Goal: Find specific page/section: Find specific page/section

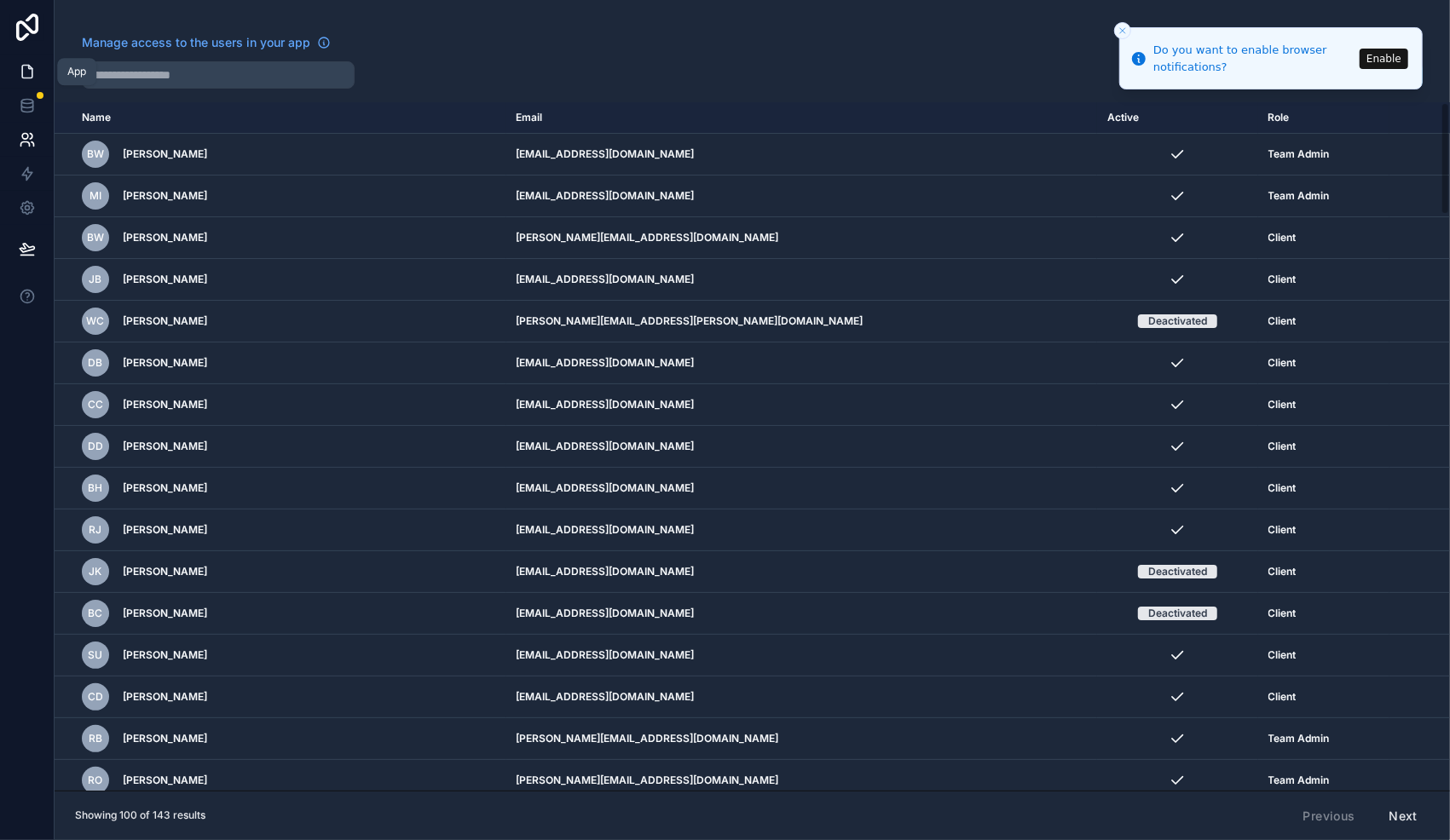
click at [25, 72] on icon at bounding box center [27, 71] width 17 height 17
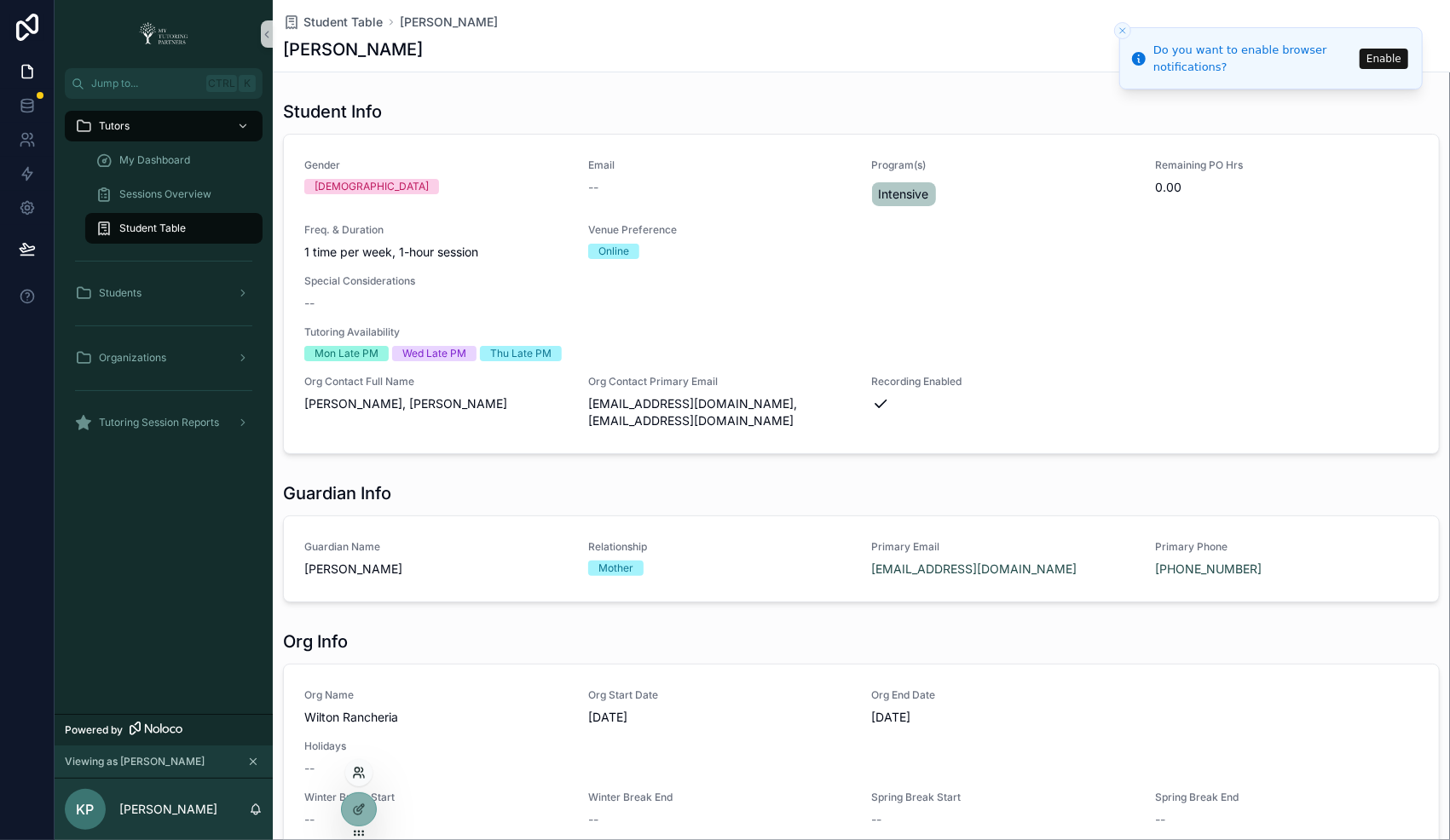
click at [360, 775] on icon at bounding box center [357, 776] width 6 height 4
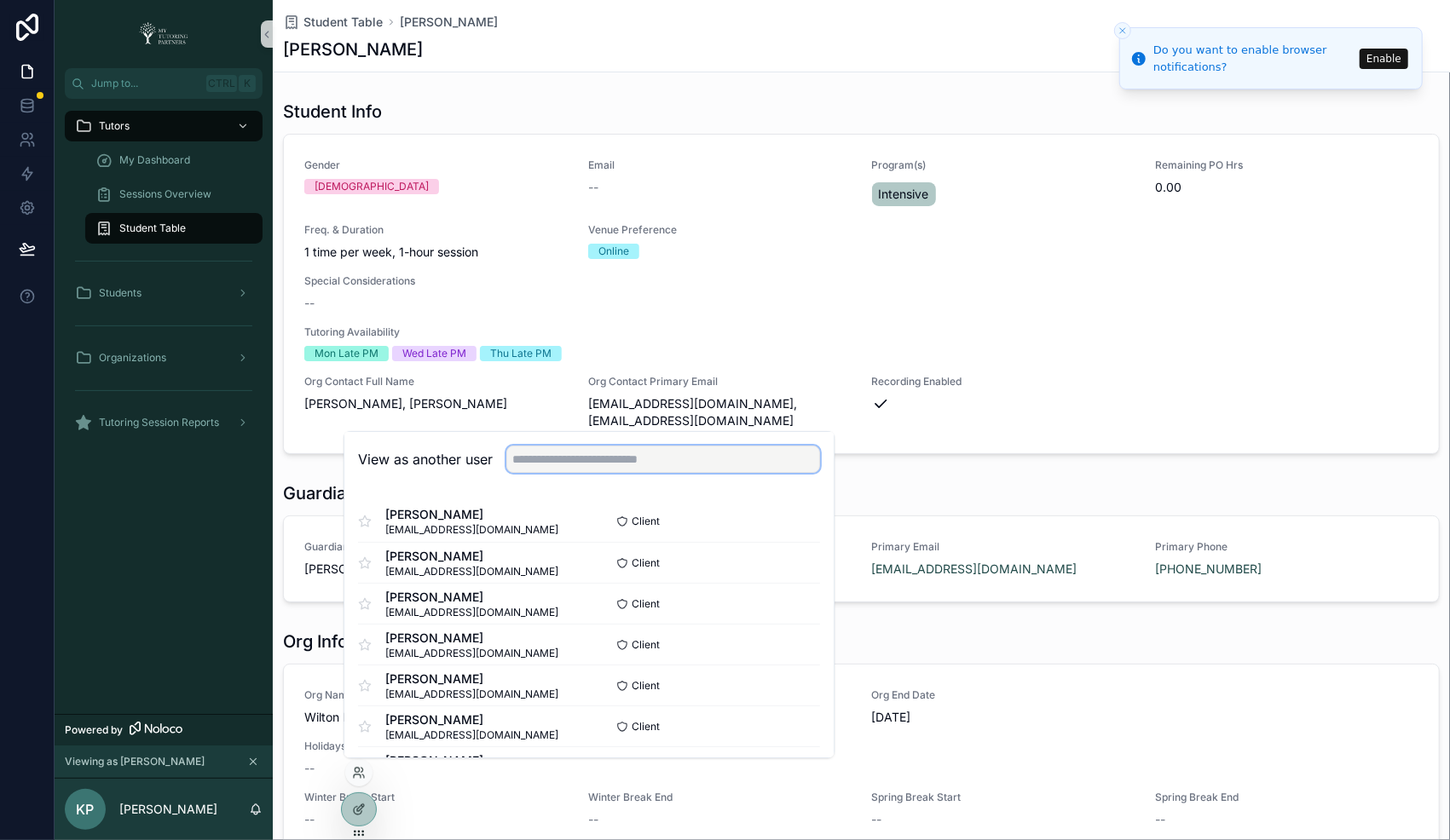
click at [605, 459] on input "text" at bounding box center [663, 460] width 314 height 27
paste input "**********"
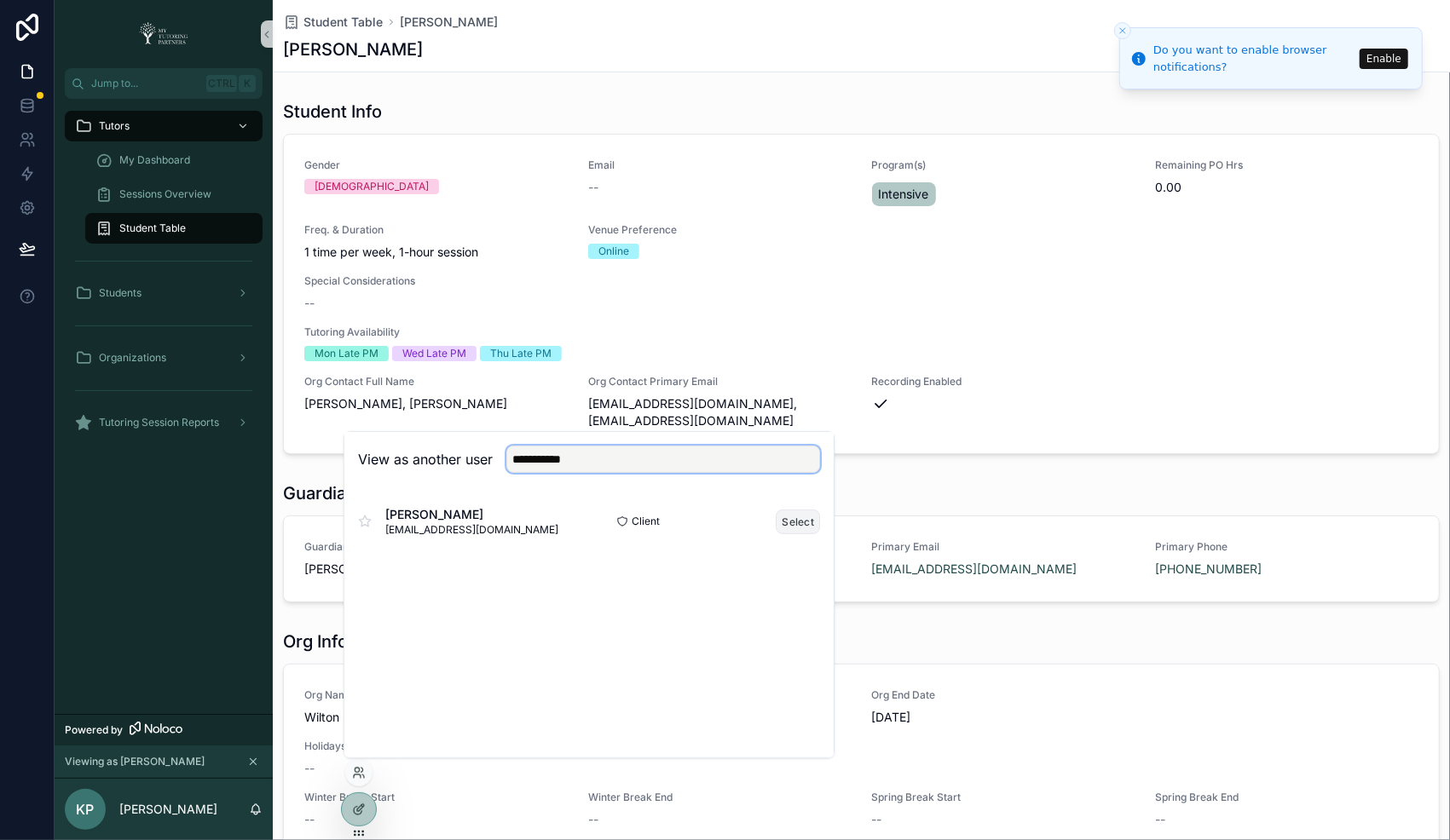
type input "**********"
click at [793, 522] on button "Select" at bounding box center [798, 522] width 45 height 25
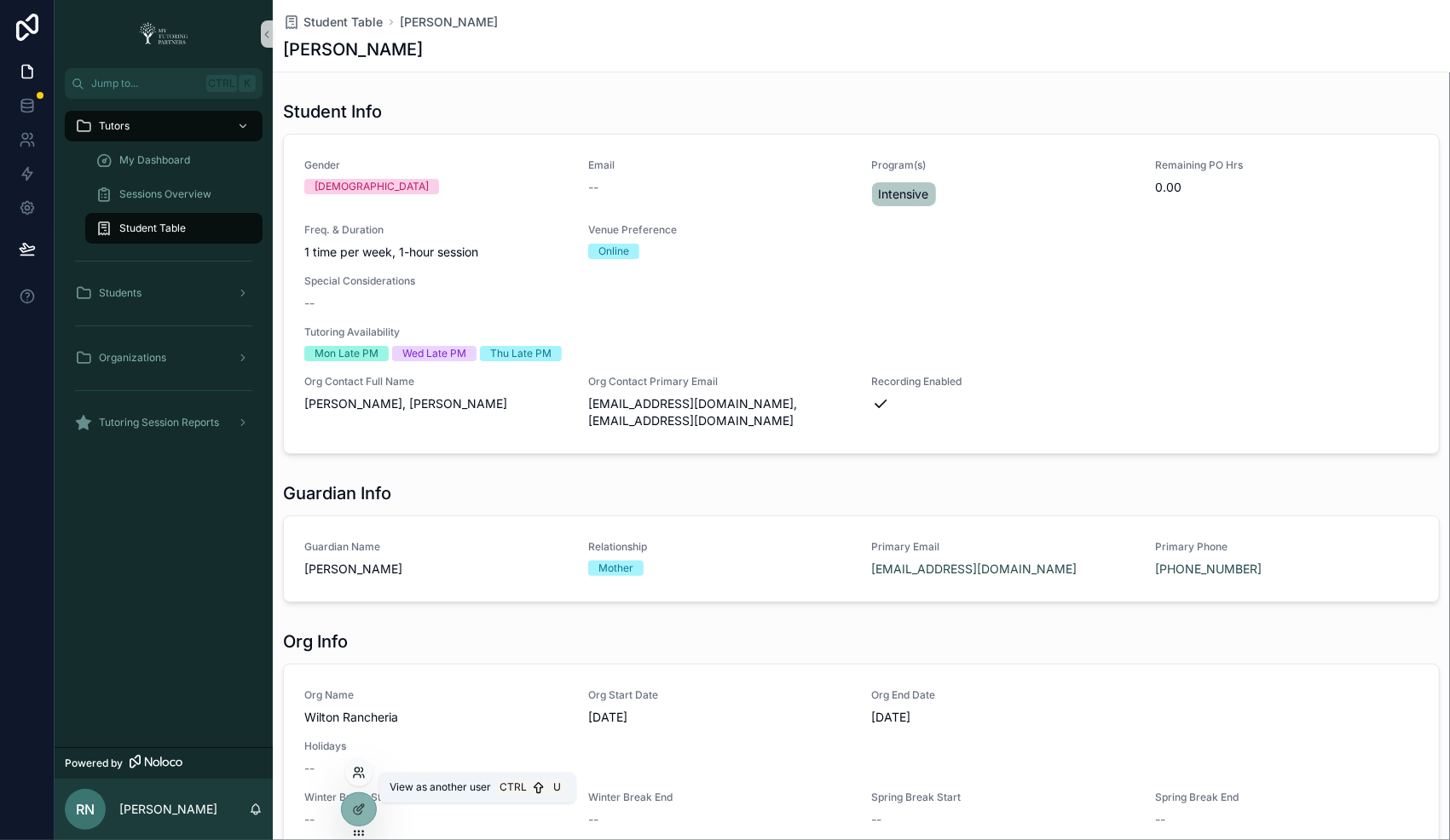
click at [359, 766] on icon at bounding box center [359, 773] width 14 height 14
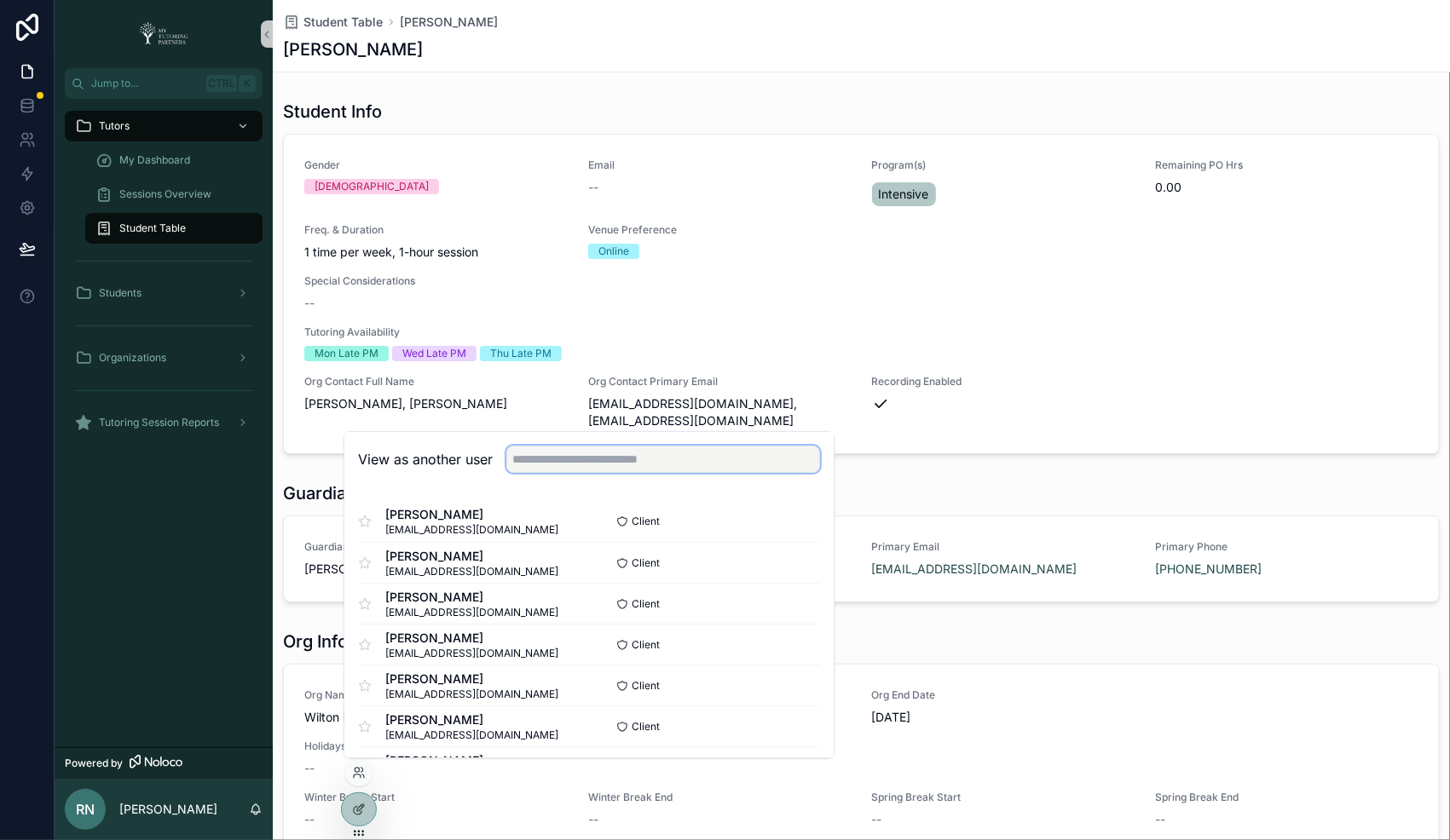
click at [683, 448] on input "text" at bounding box center [663, 460] width 314 height 27
paste input "**********"
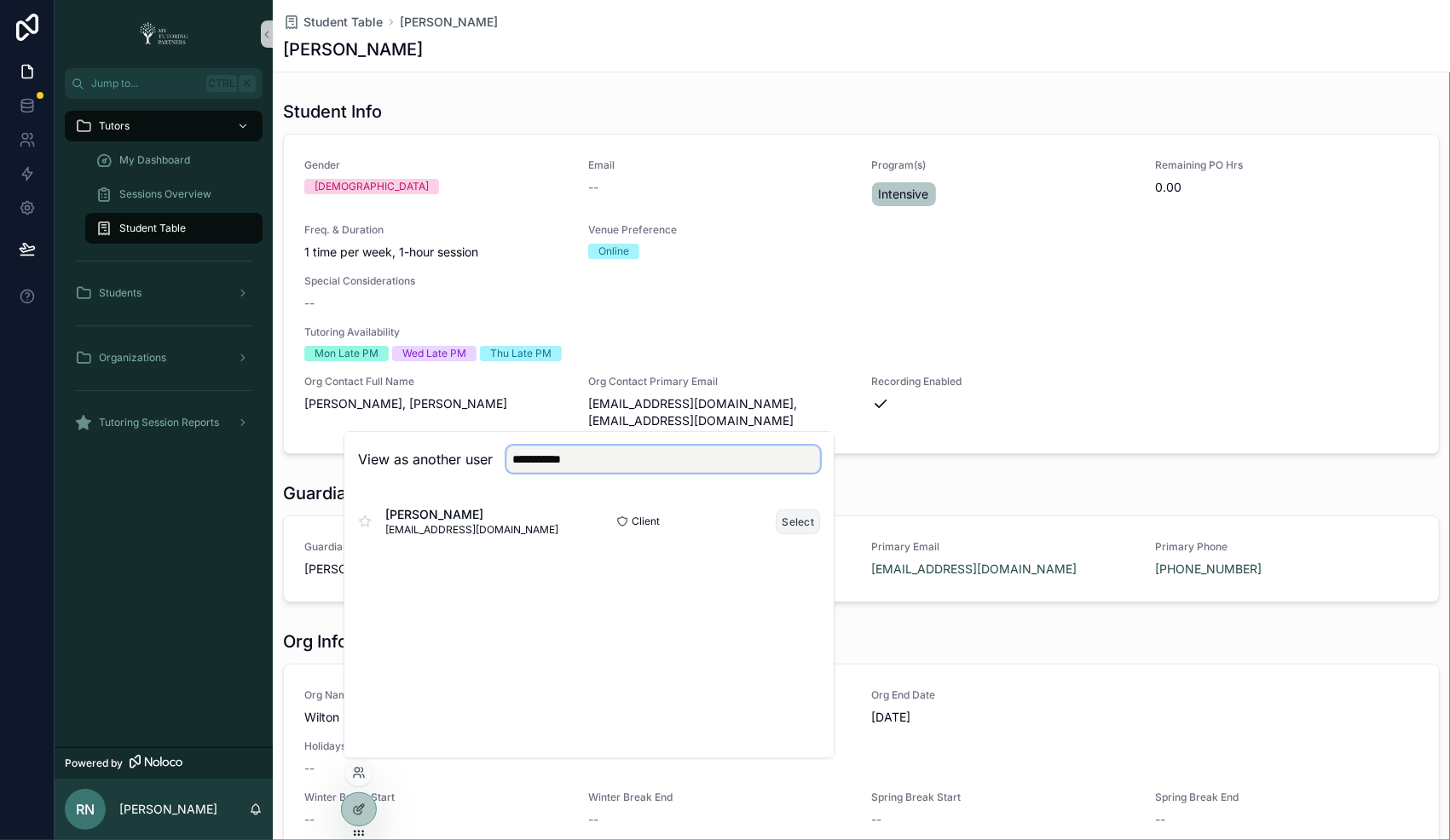
type input "**********"
click at [788, 524] on button "Select" at bounding box center [798, 522] width 45 height 25
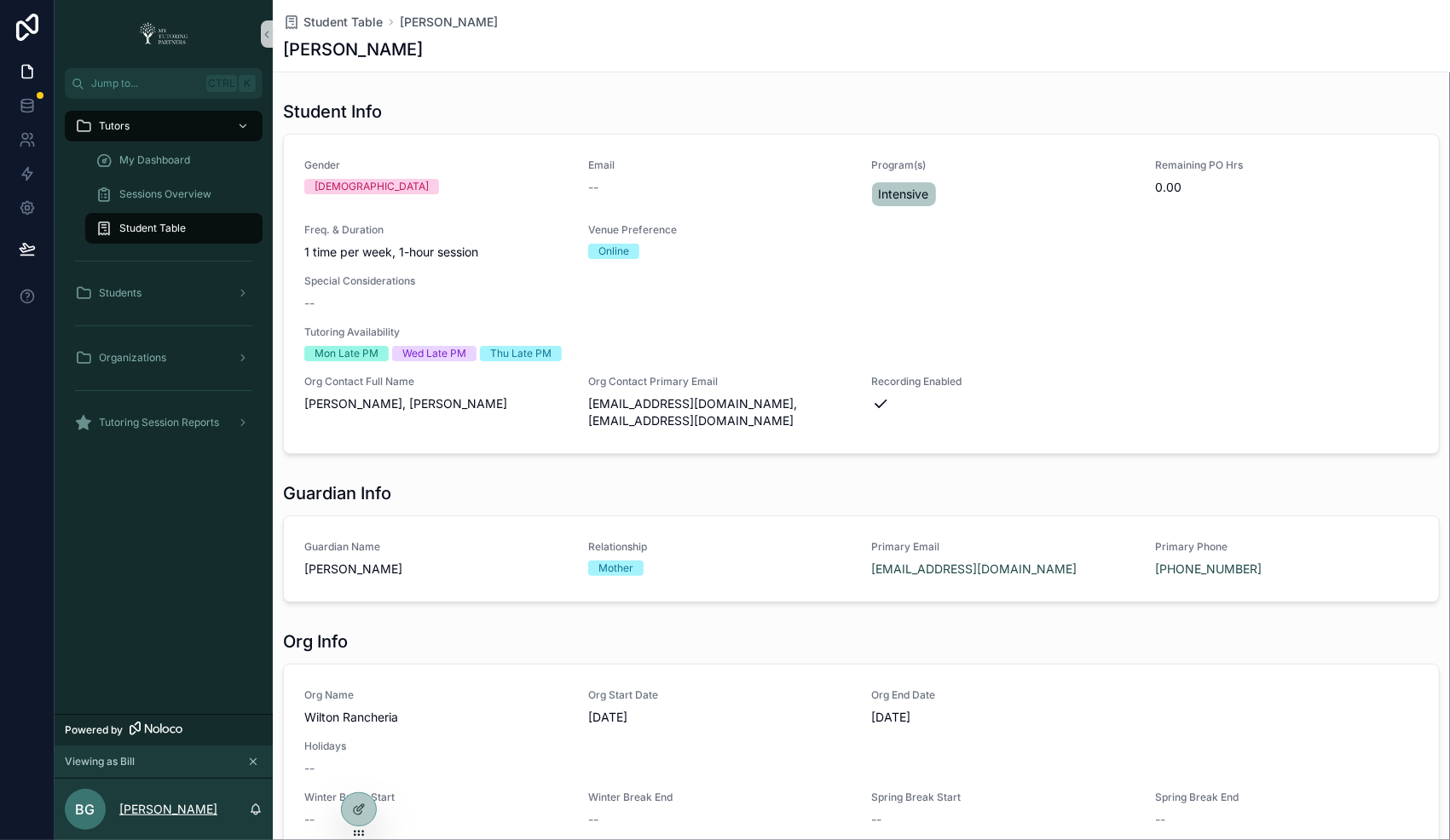
click at [140, 811] on p "[PERSON_NAME]" at bounding box center [168, 809] width 98 height 17
click at [85, 822] on div "BG" at bounding box center [85, 809] width 41 height 41
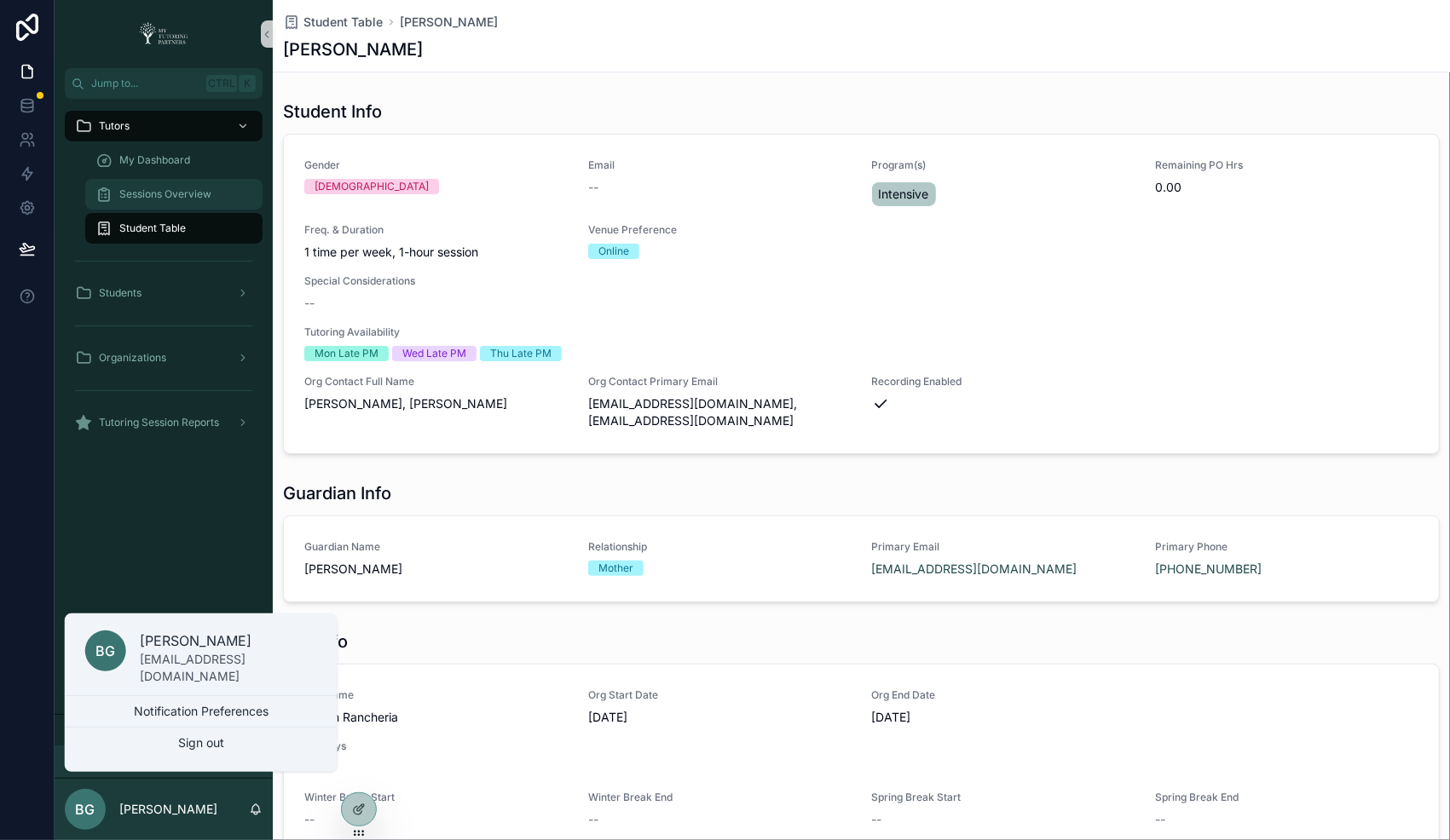
click at [162, 187] on div "Sessions Overview" at bounding box center [174, 194] width 157 height 27
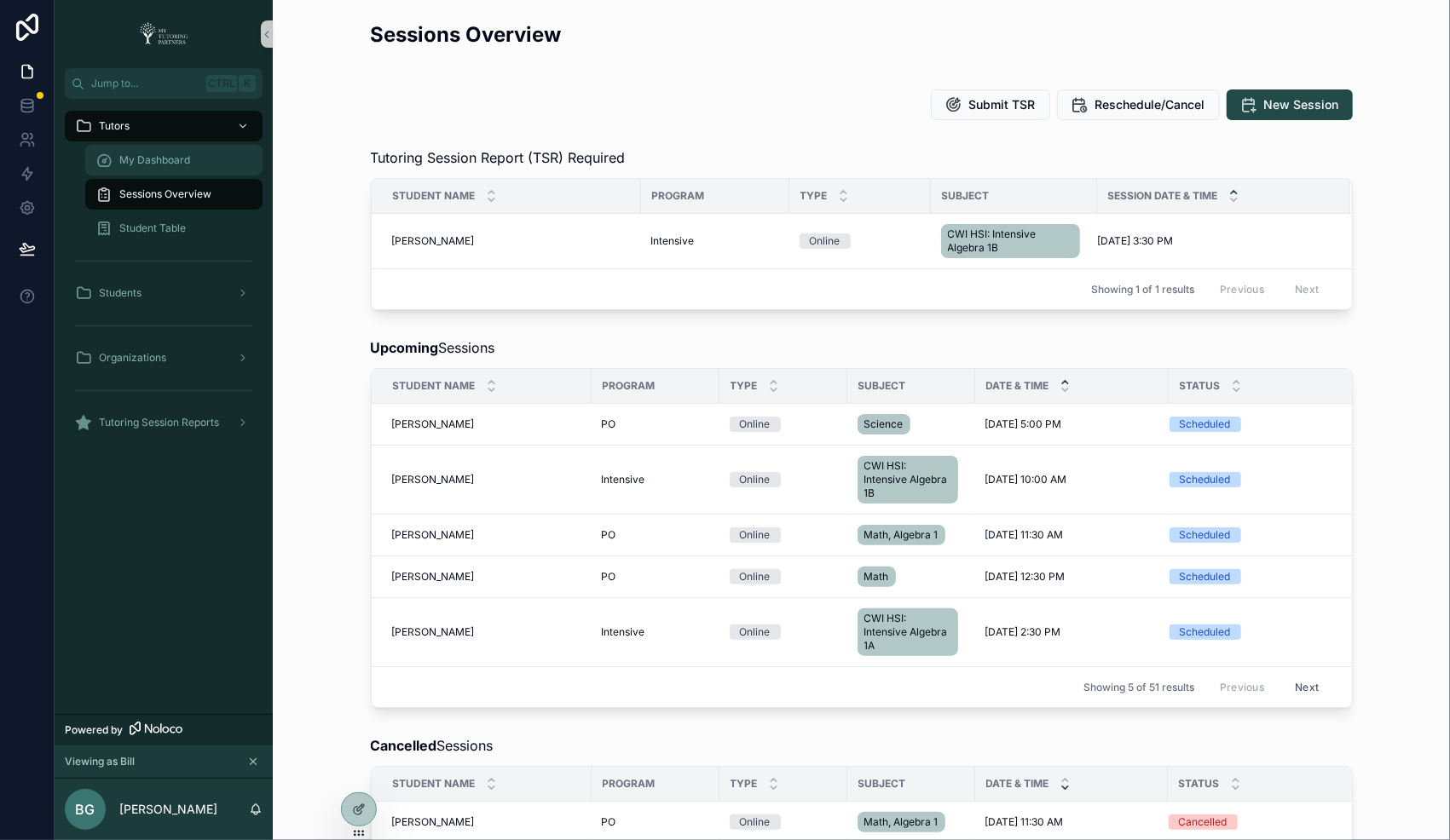
click at [171, 156] on span "My Dashboard" at bounding box center [155, 160] width 71 height 14
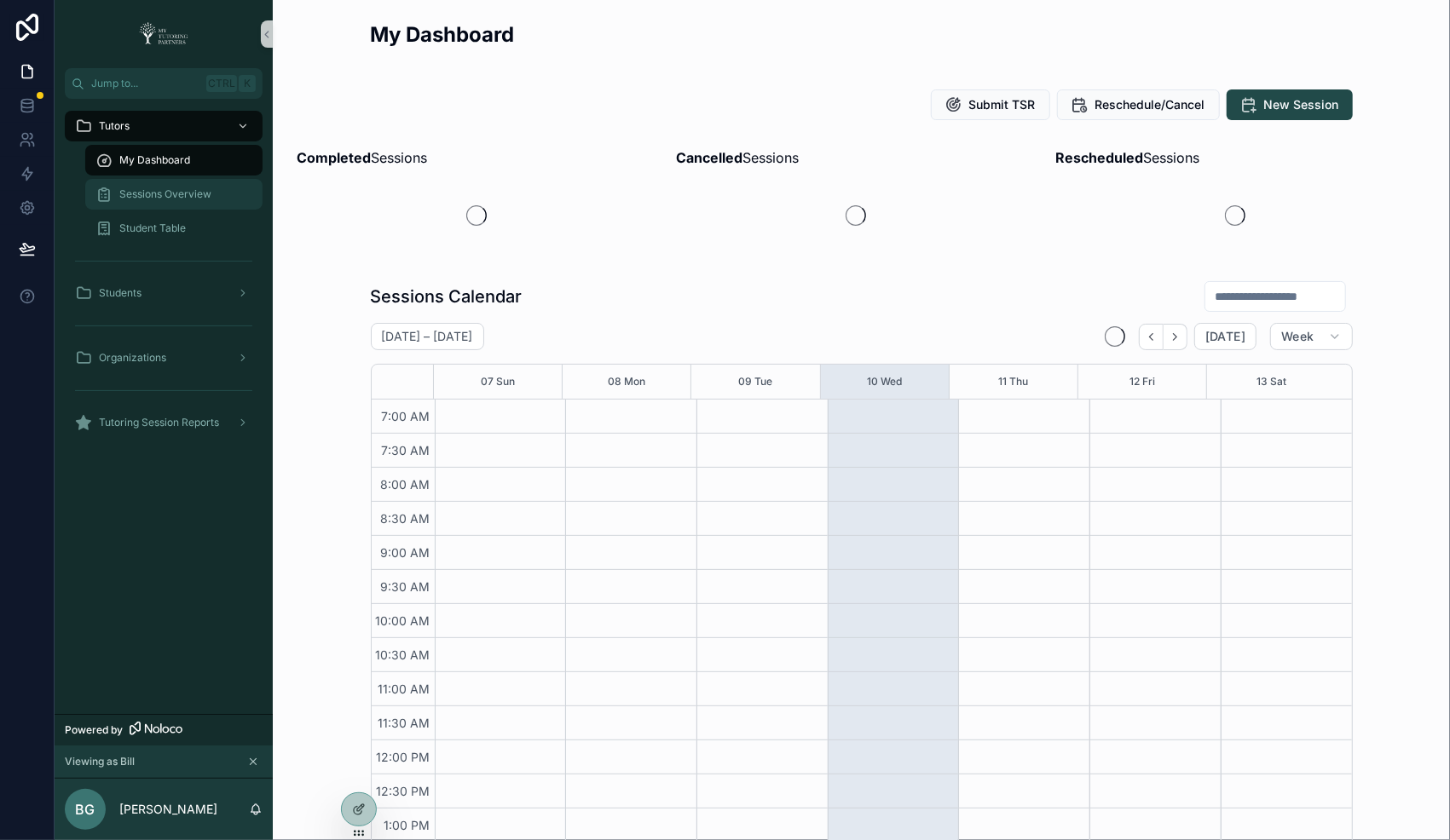
scroll to position [376, 0]
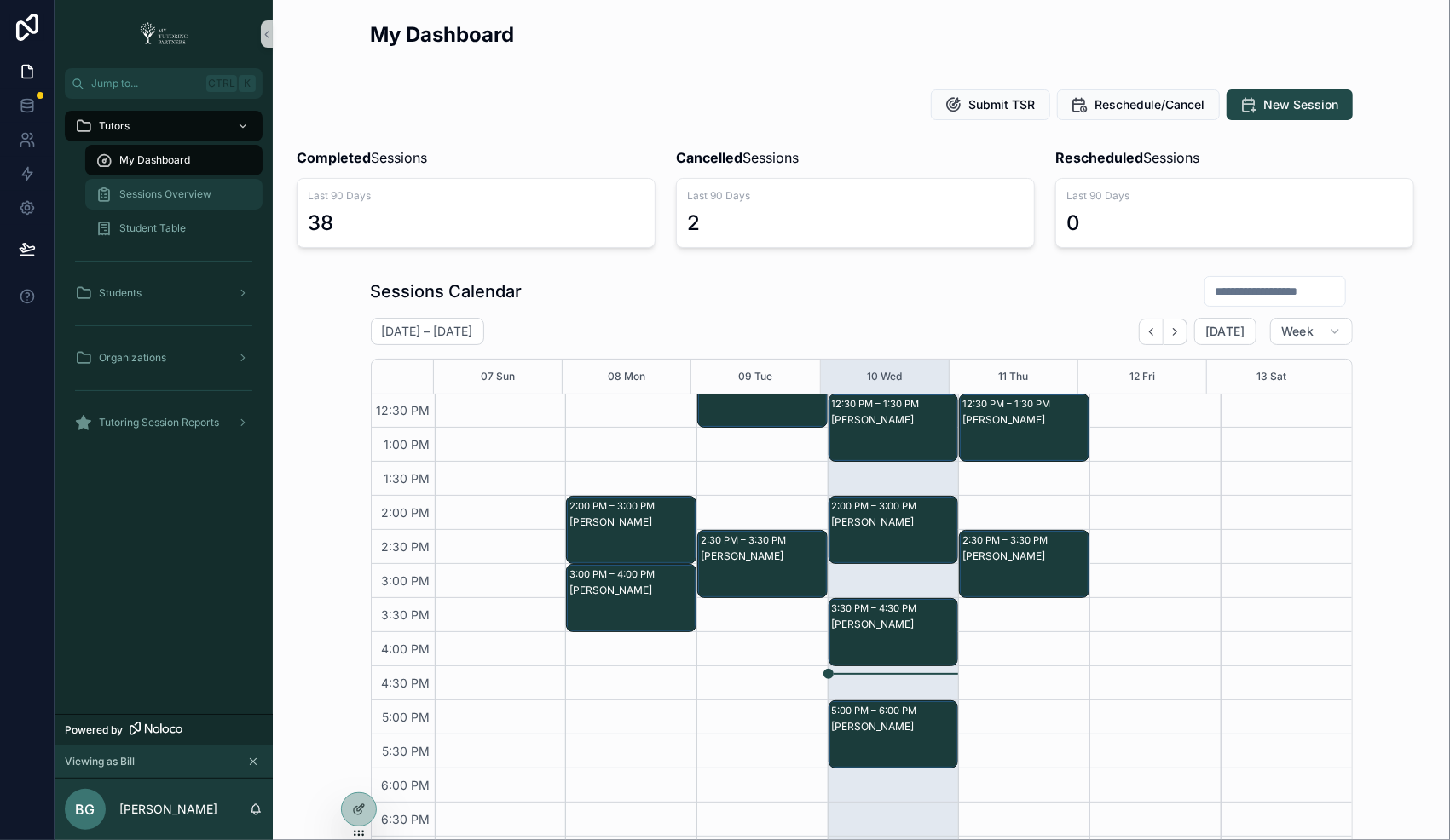
click at [179, 191] on span "Sessions Overview" at bounding box center [165, 193] width 92 height 14
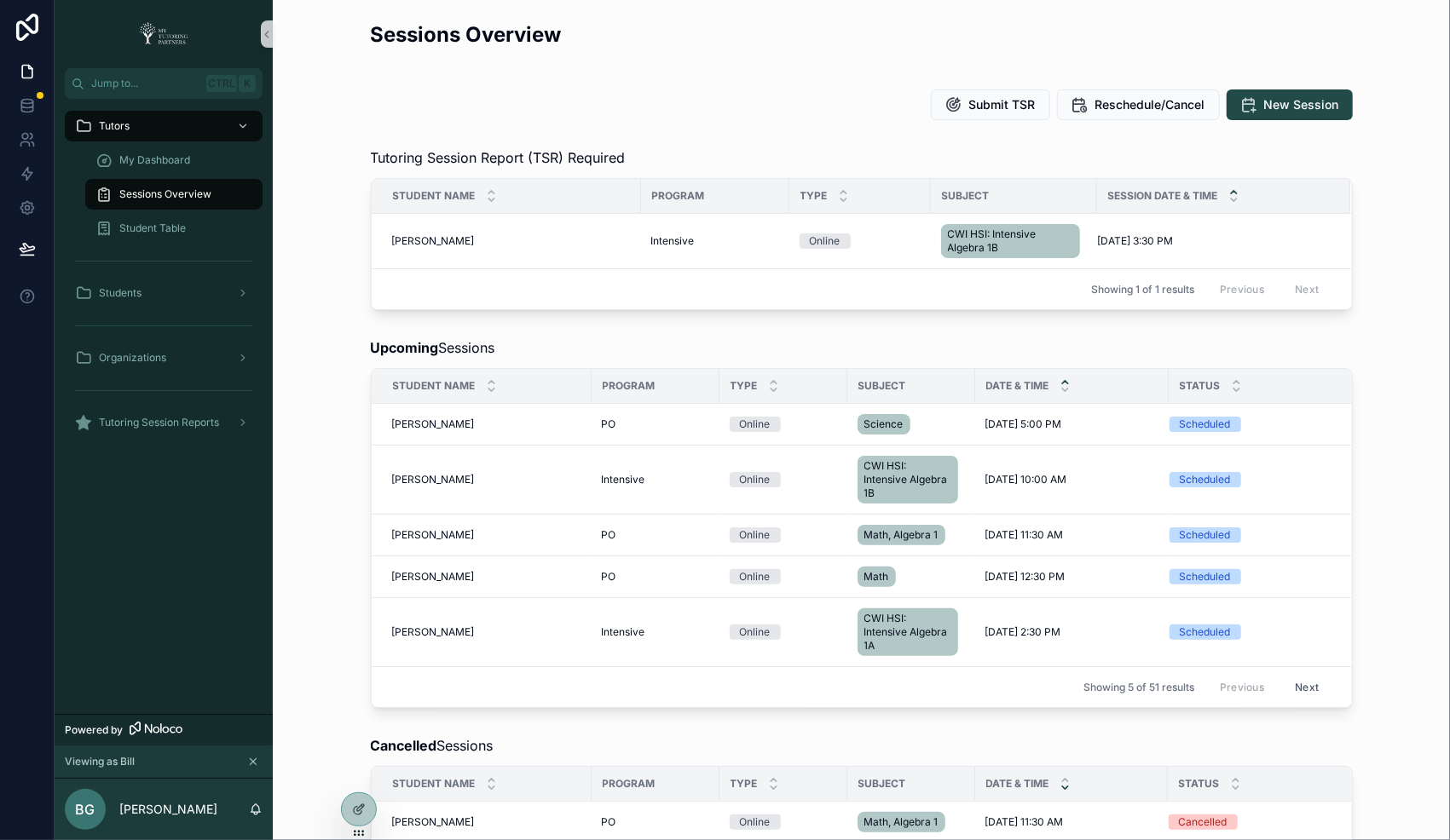
click at [420, 196] on span "Student Name" at bounding box center [434, 195] width 83 height 14
click at [443, 382] on span "Student Name" at bounding box center [434, 386] width 83 height 14
click at [522, 381] on div "Student Name" at bounding box center [481, 385] width 218 height 32
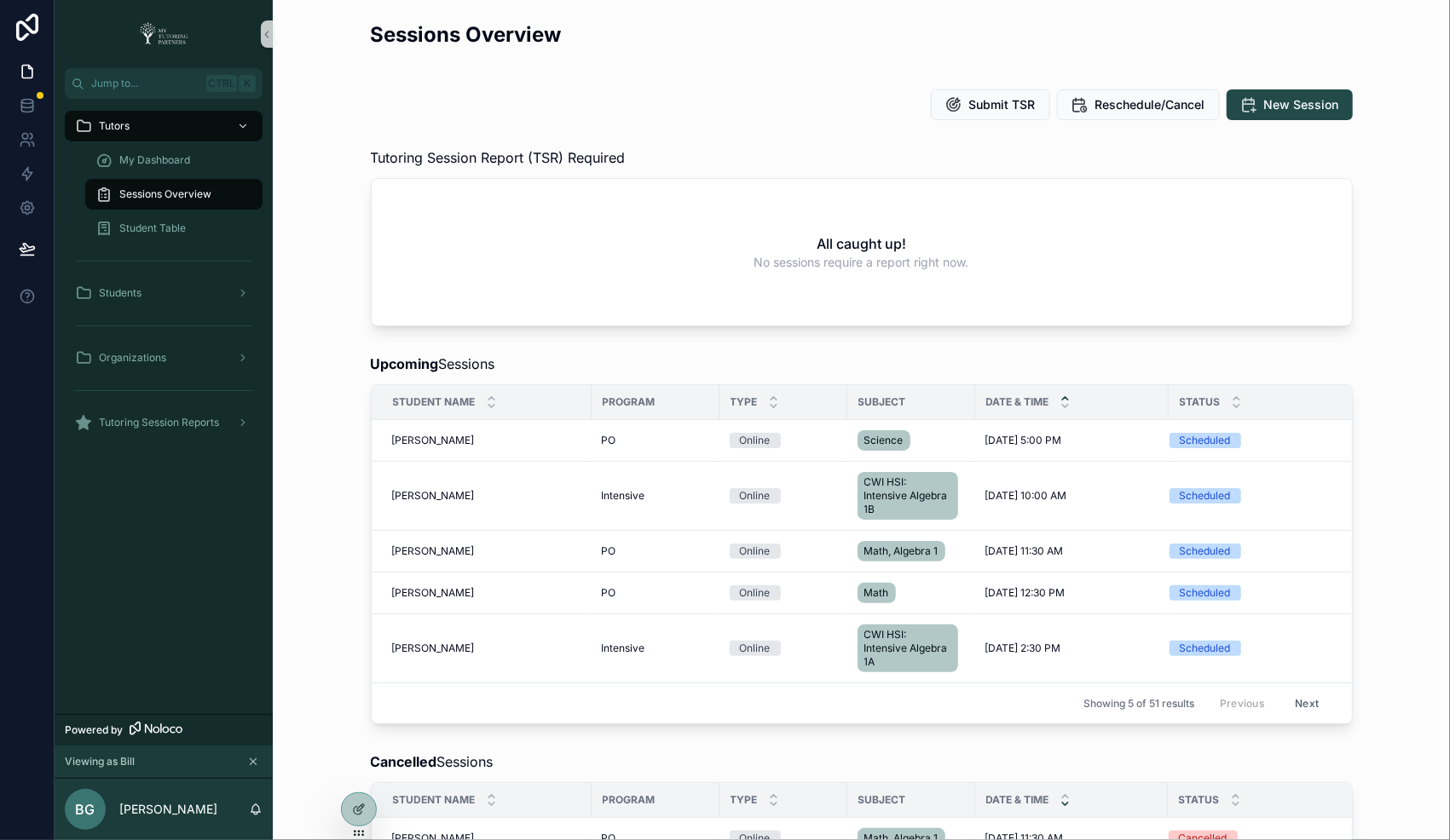
click at [1299, 704] on button "Next" at bounding box center [1307, 703] width 47 height 26
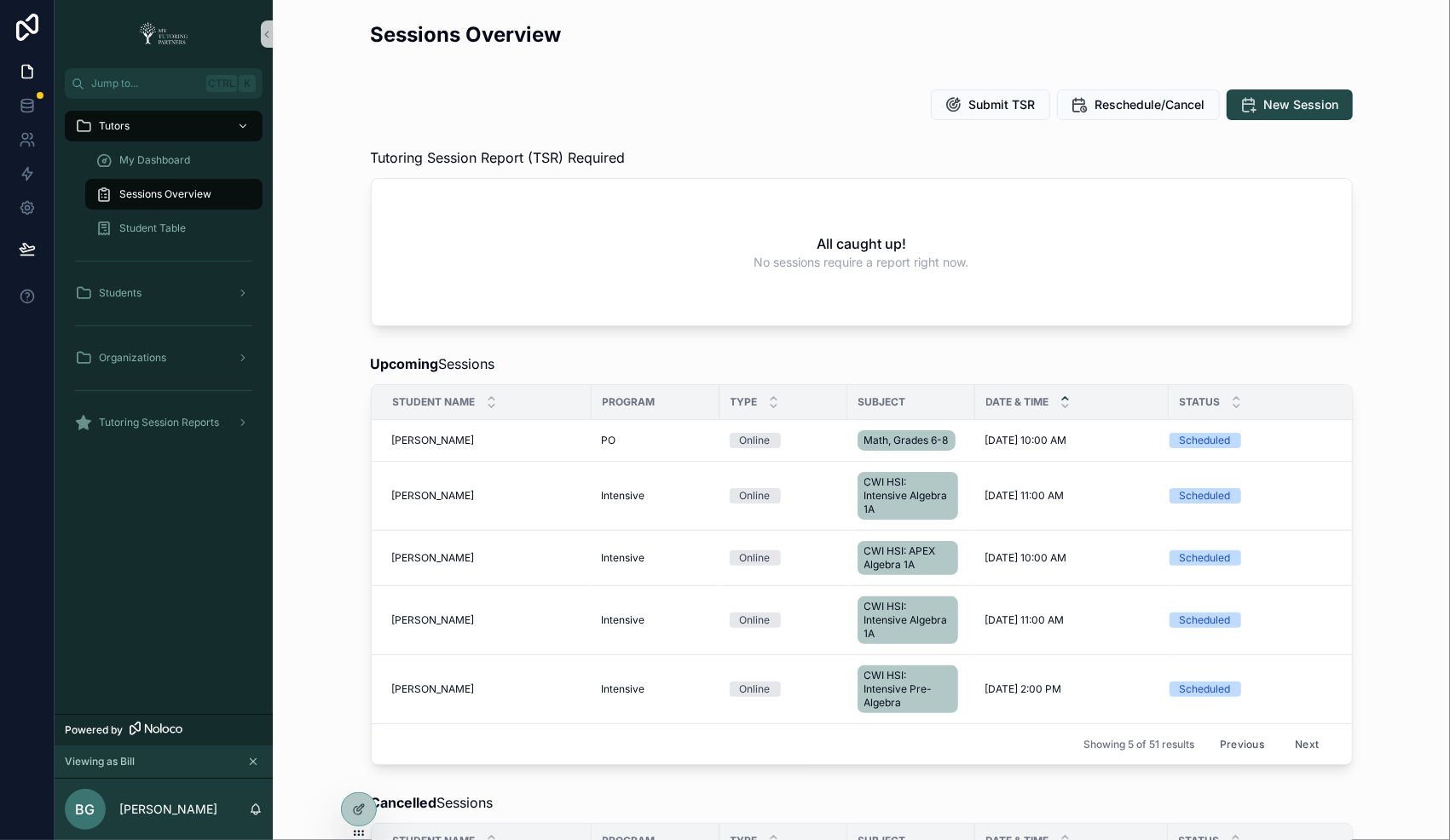
click at [1292, 741] on button "Next" at bounding box center [1307, 743] width 47 height 26
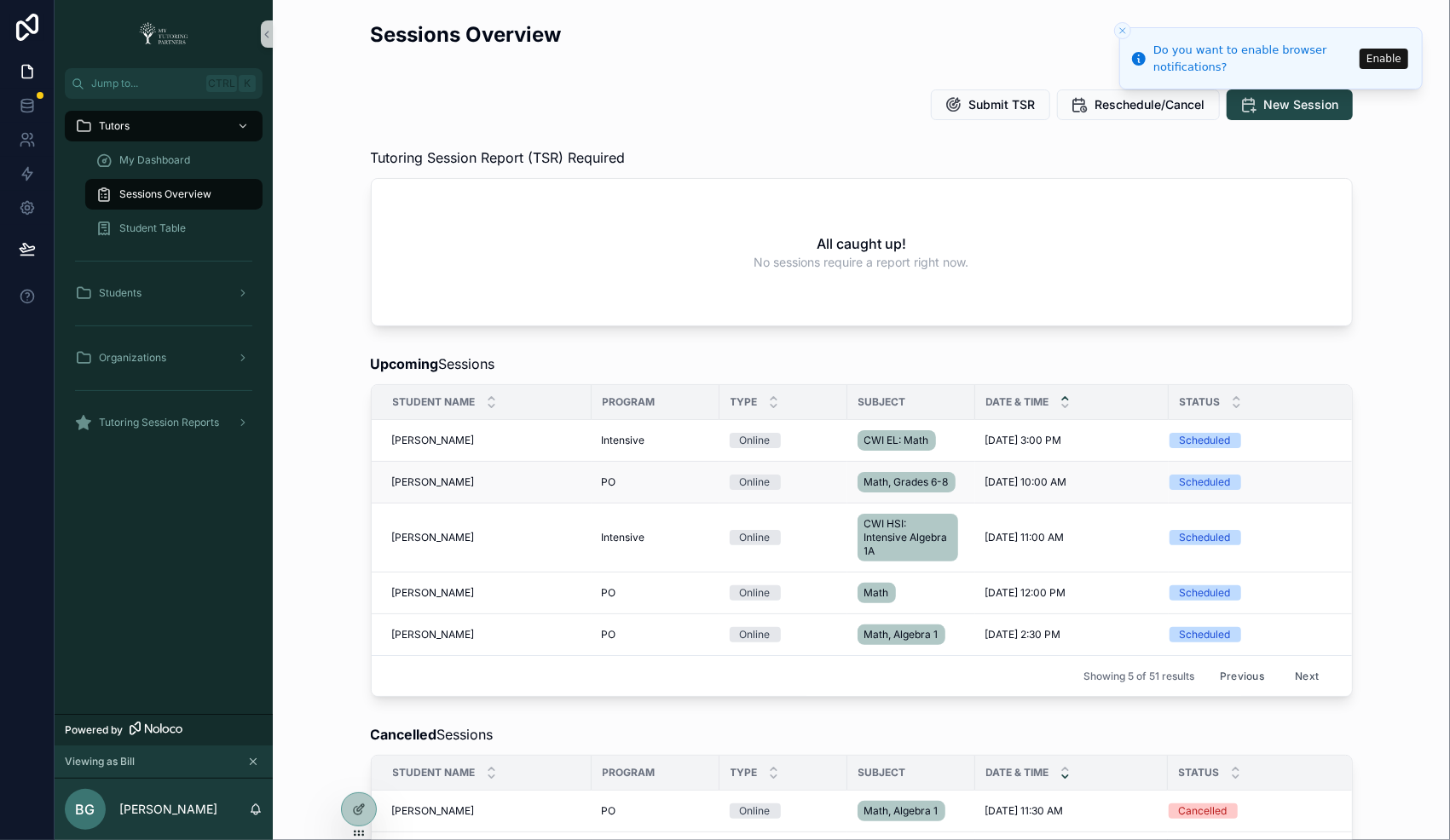
click at [456, 484] on div "Natalya Torres Natalya Torres" at bounding box center [486, 482] width 189 height 14
click at [501, 493] on td "Natalya Torres Natalya Torres" at bounding box center [481, 482] width 220 height 42
click at [400, 475] on span "Natalya Torres" at bounding box center [433, 482] width 83 height 14
click at [162, 224] on span "Student Table" at bounding box center [152, 228] width 67 height 14
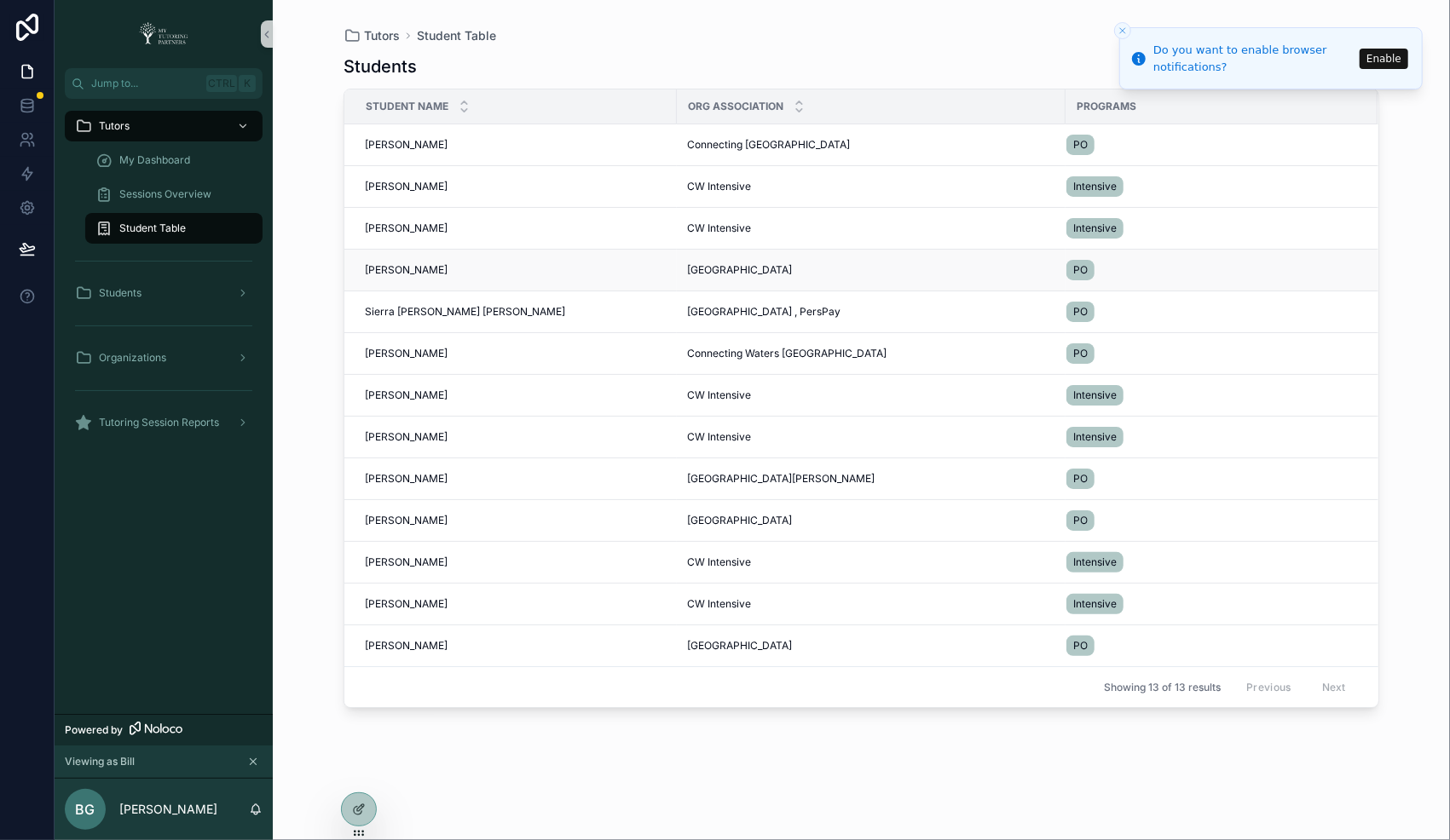
click at [440, 266] on div "Natalya Torres Natalya Torres" at bounding box center [516, 270] width 302 height 14
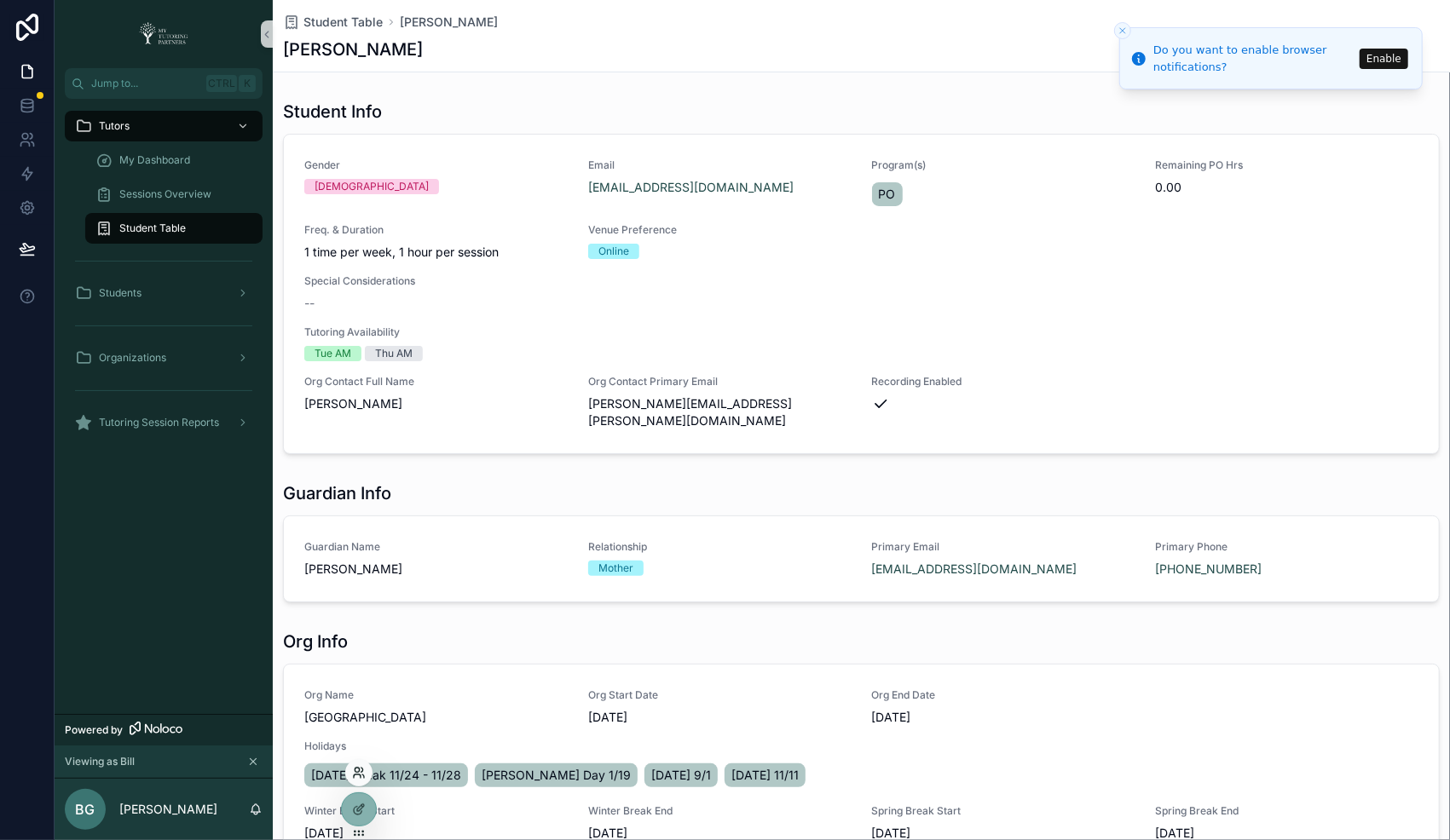
click at [359, 774] on icon at bounding box center [357, 776] width 6 height 4
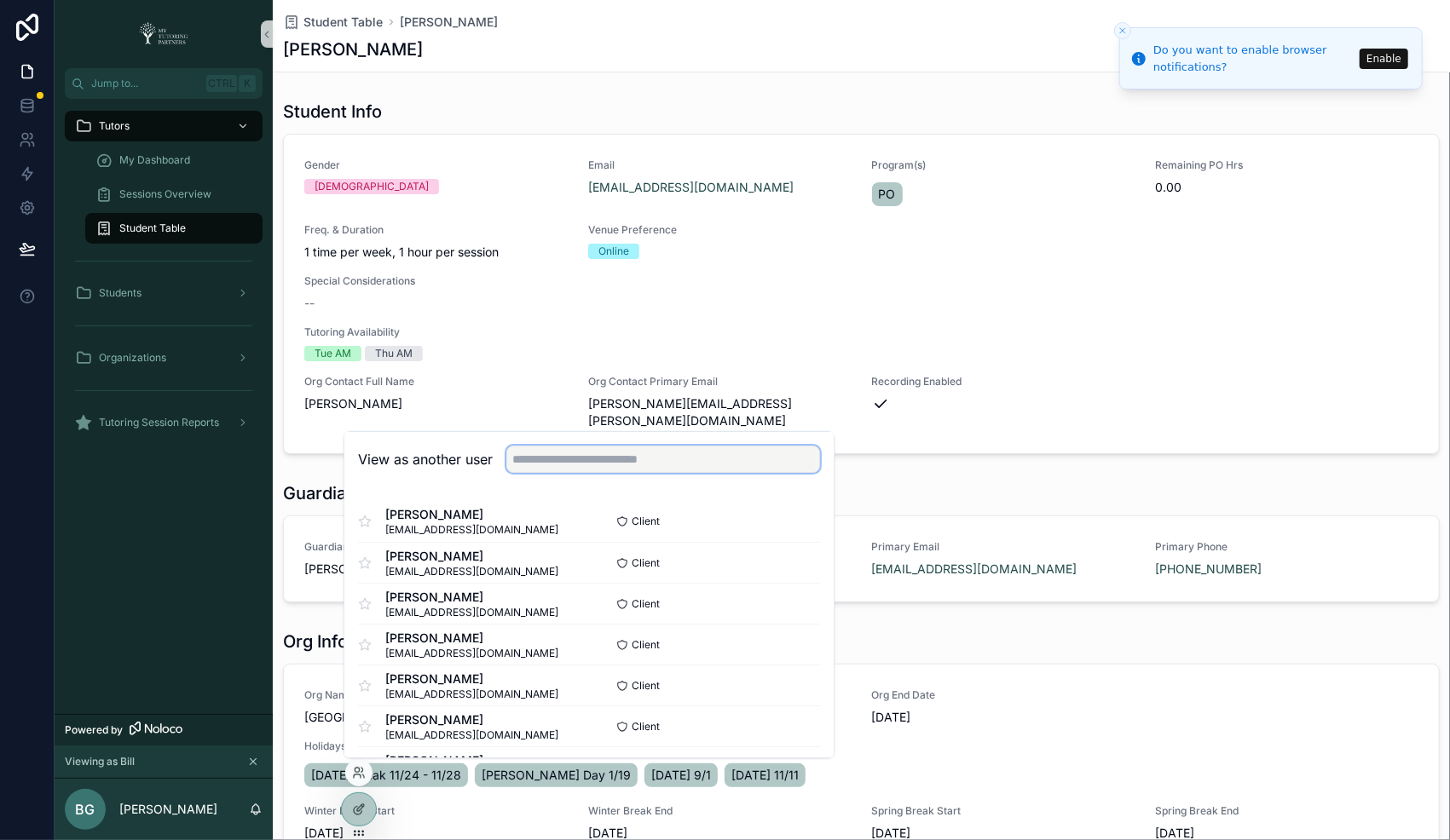
click at [706, 456] on input "text" at bounding box center [663, 460] width 314 height 27
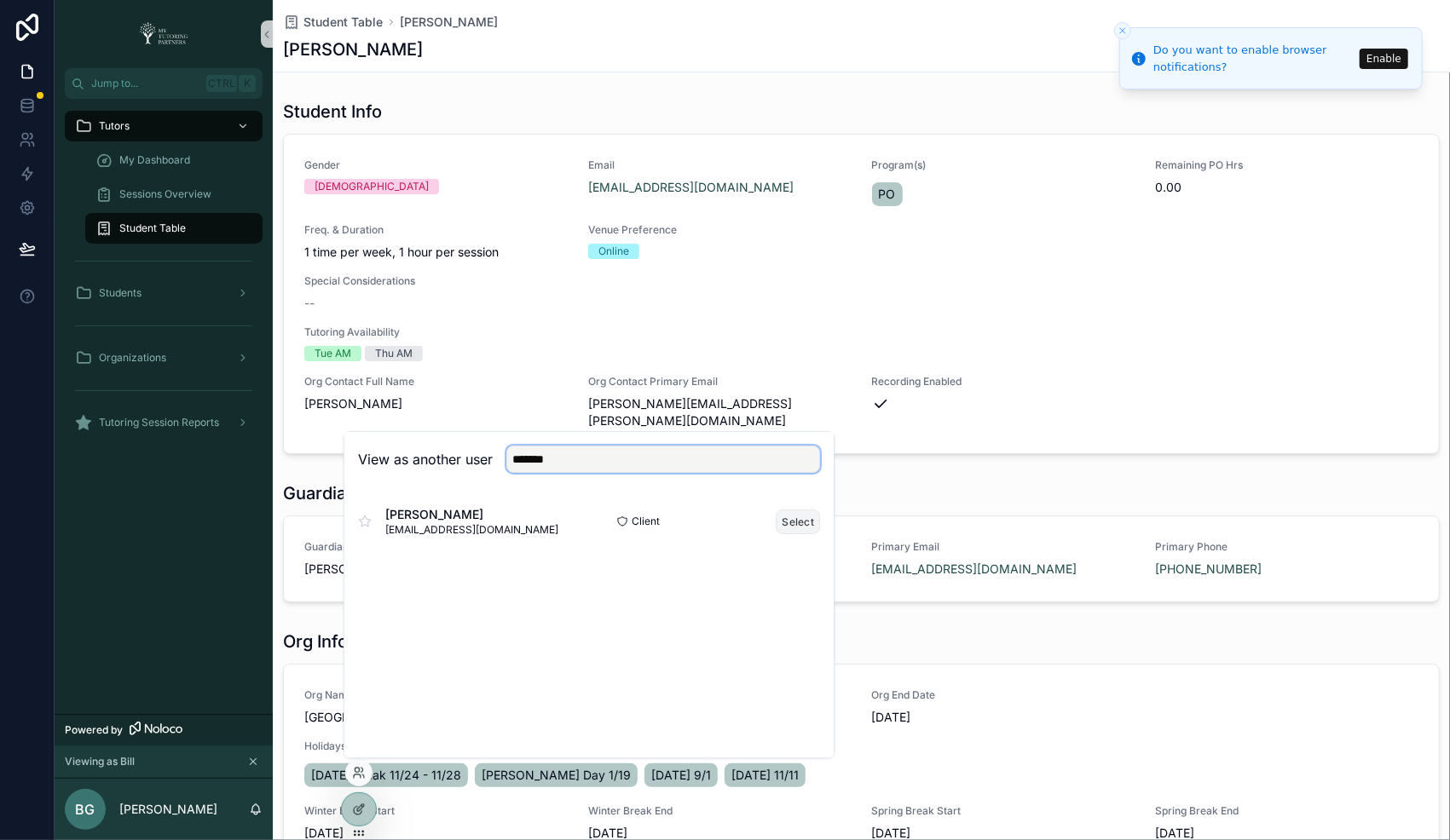
type input "*******"
click at [795, 524] on button "Select" at bounding box center [798, 522] width 45 height 25
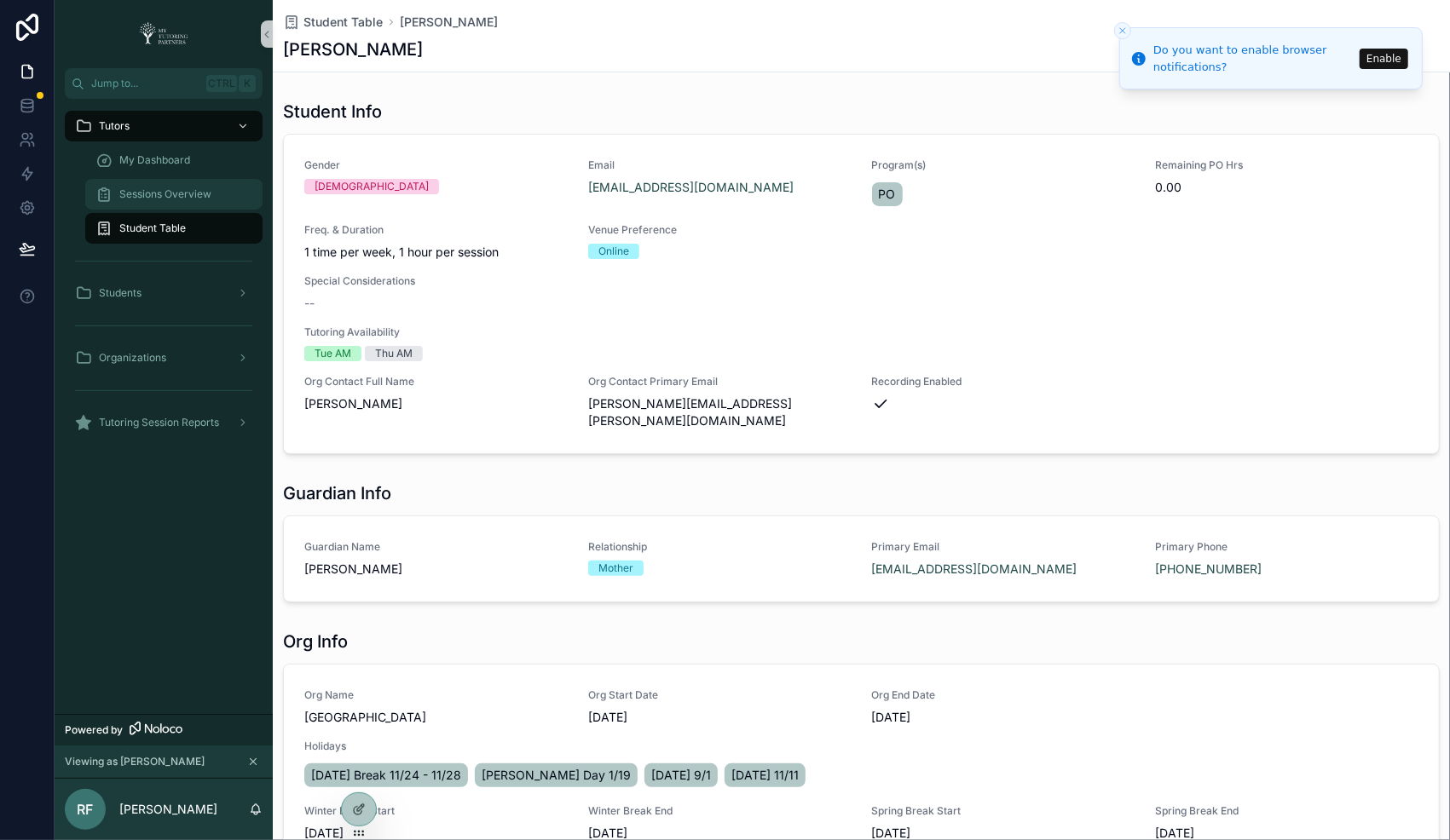
click at [185, 181] on div "Sessions Overview" at bounding box center [174, 194] width 157 height 27
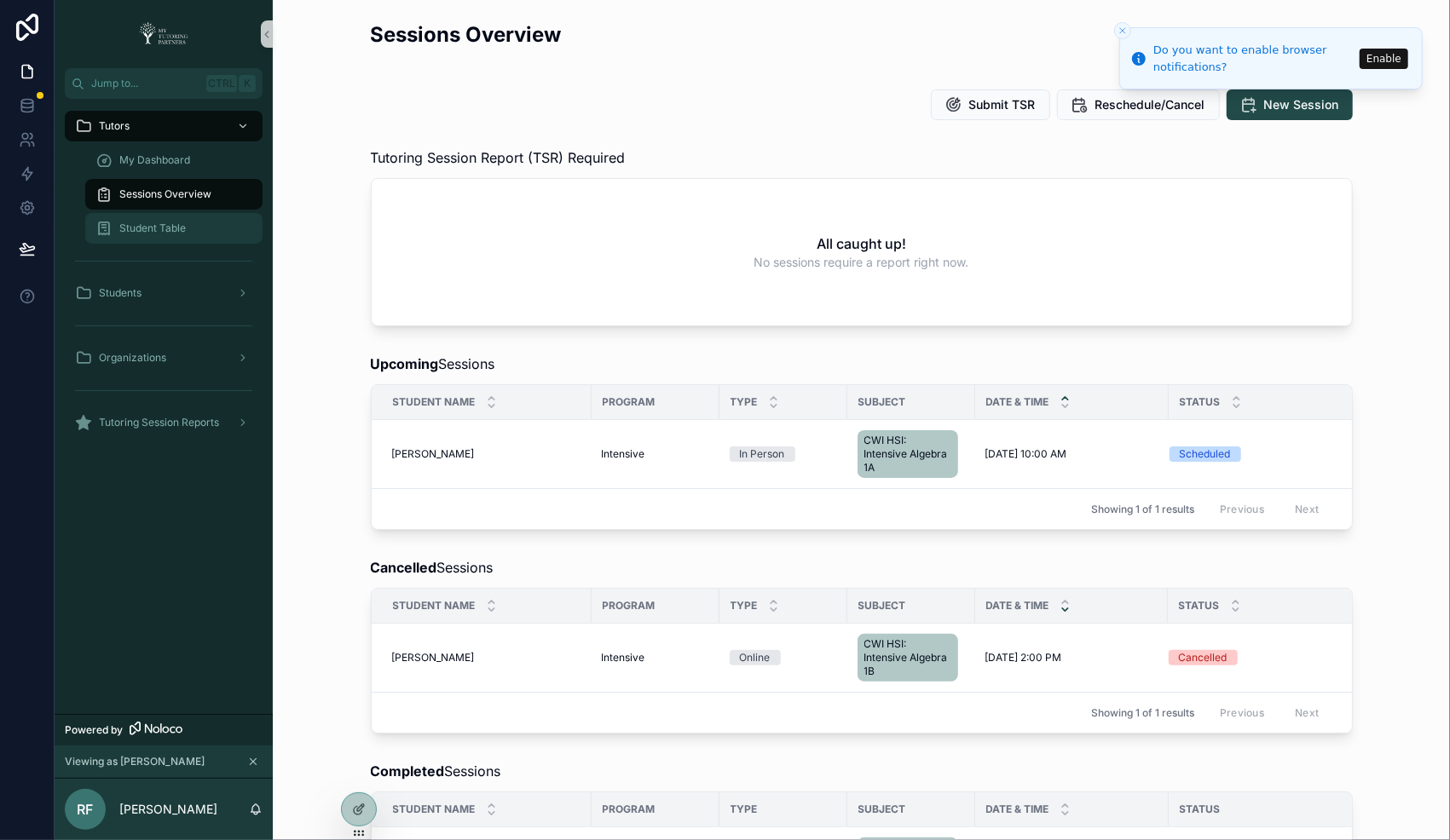
click at [179, 215] on div "Student Table" at bounding box center [174, 228] width 157 height 27
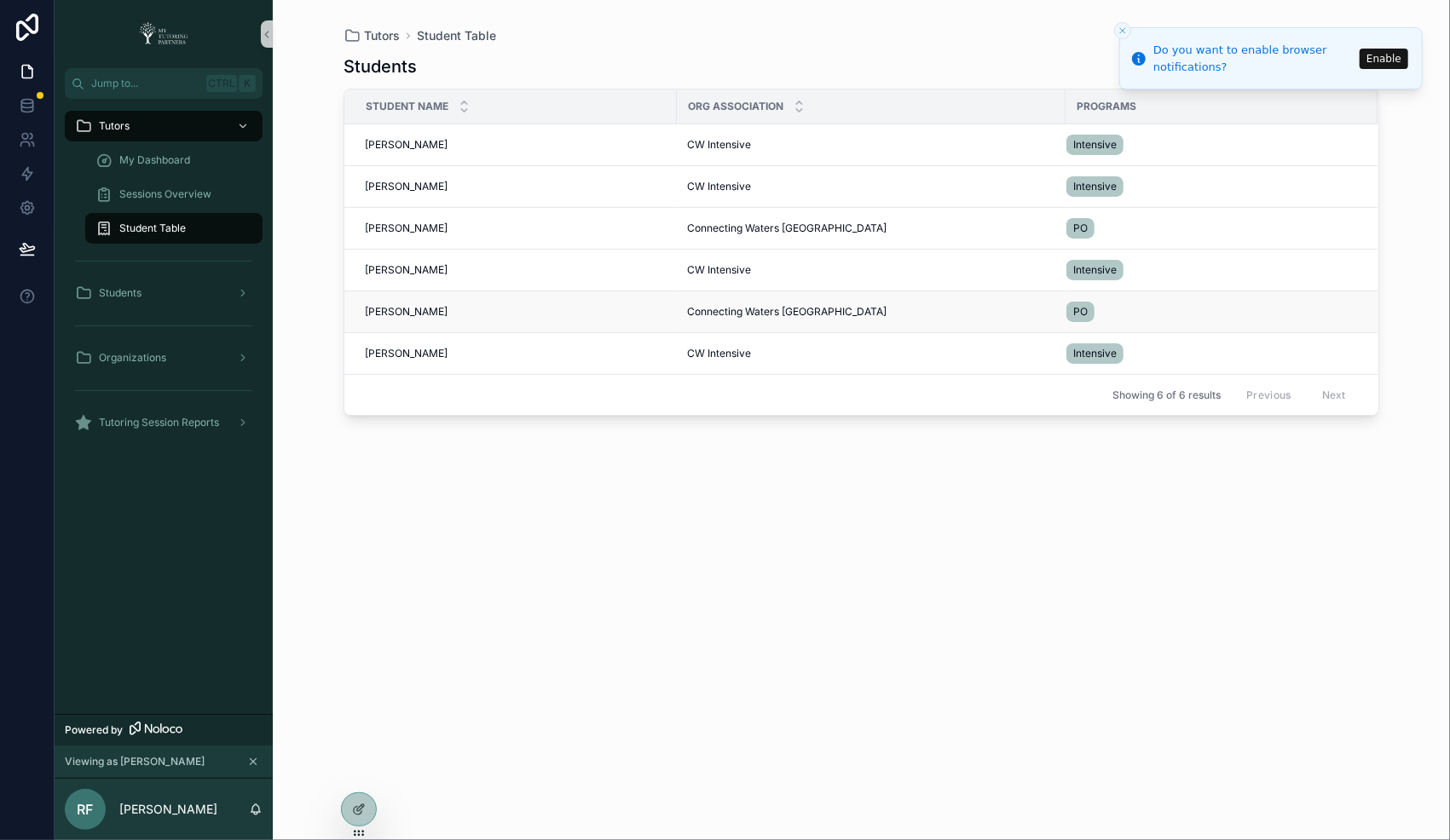
click at [445, 305] on div "[PERSON_NAME] [PERSON_NAME]" at bounding box center [516, 311] width 302 height 14
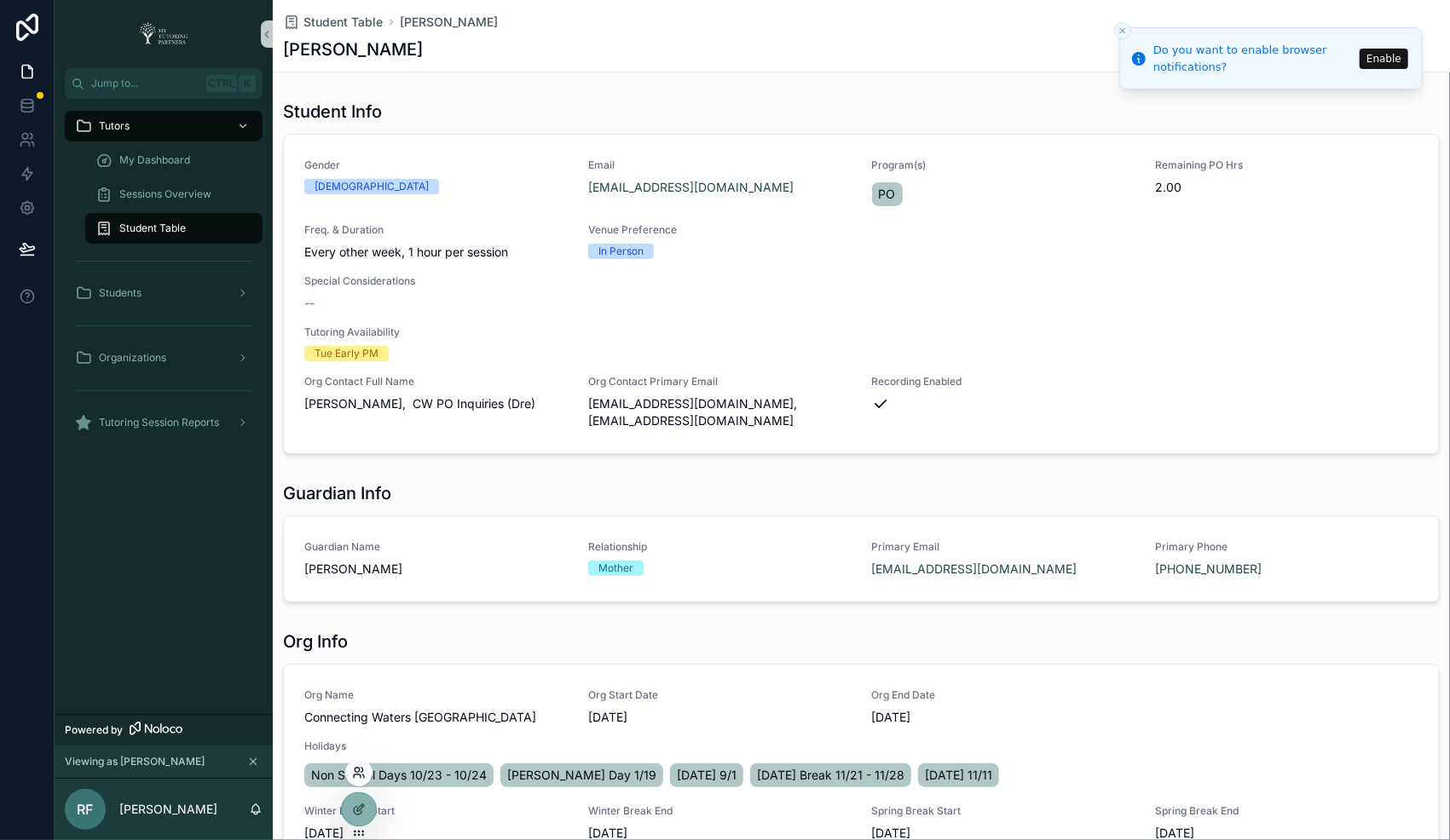
click at [359, 774] on icon at bounding box center [357, 776] width 6 height 4
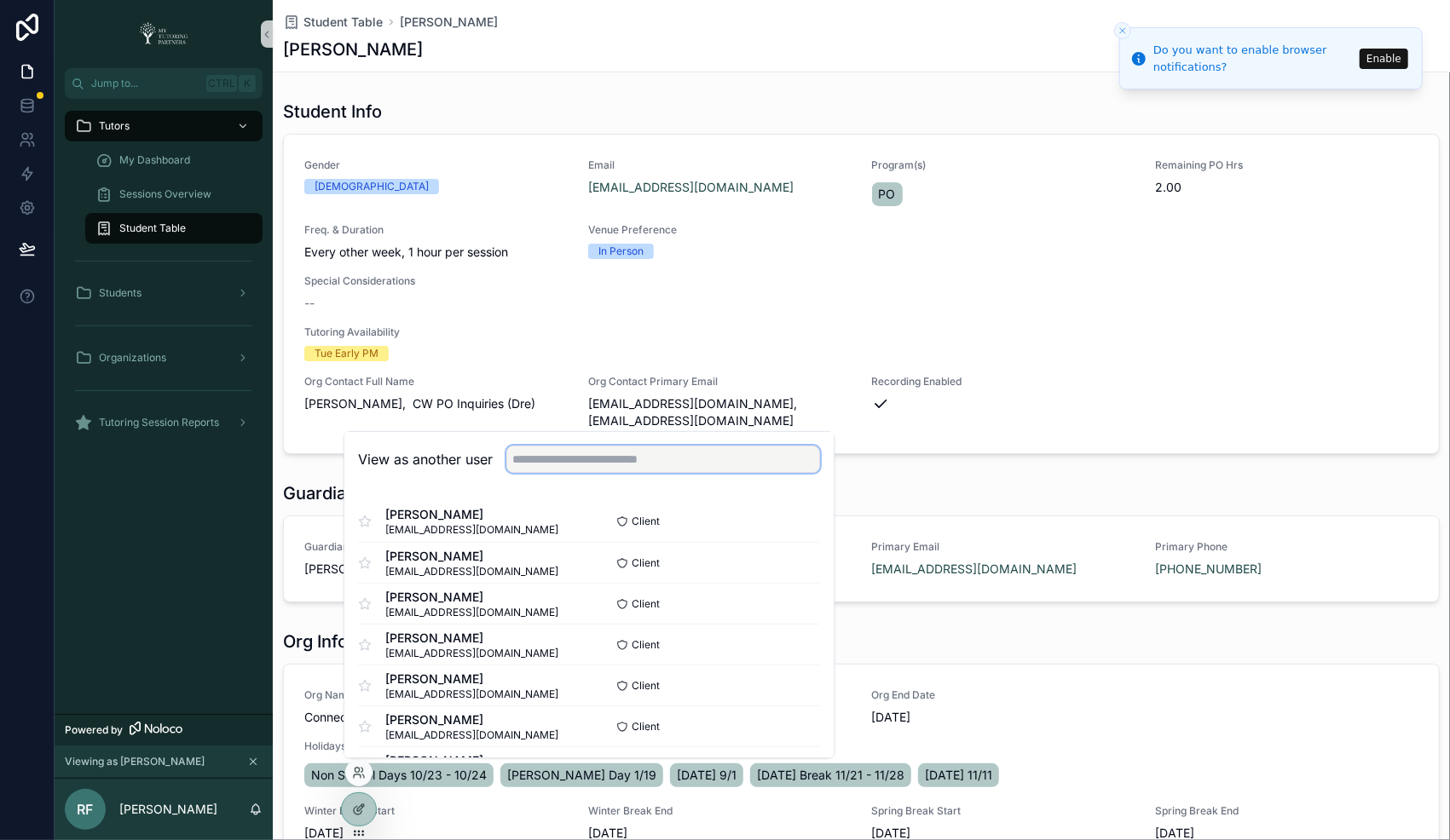
click at [666, 459] on input "text" at bounding box center [663, 460] width 314 height 27
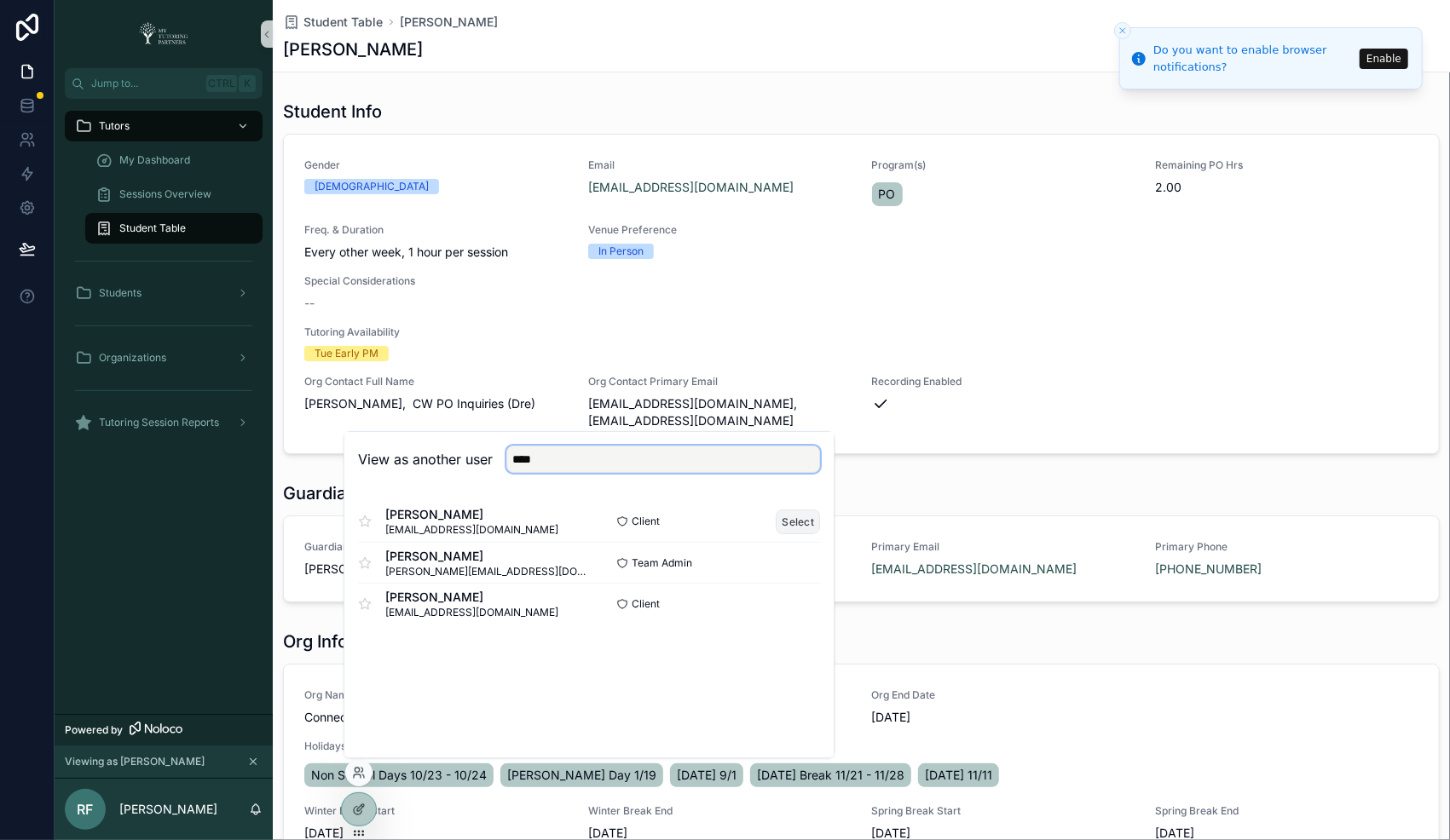
type input "****"
click at [794, 523] on button "Select" at bounding box center [798, 522] width 45 height 25
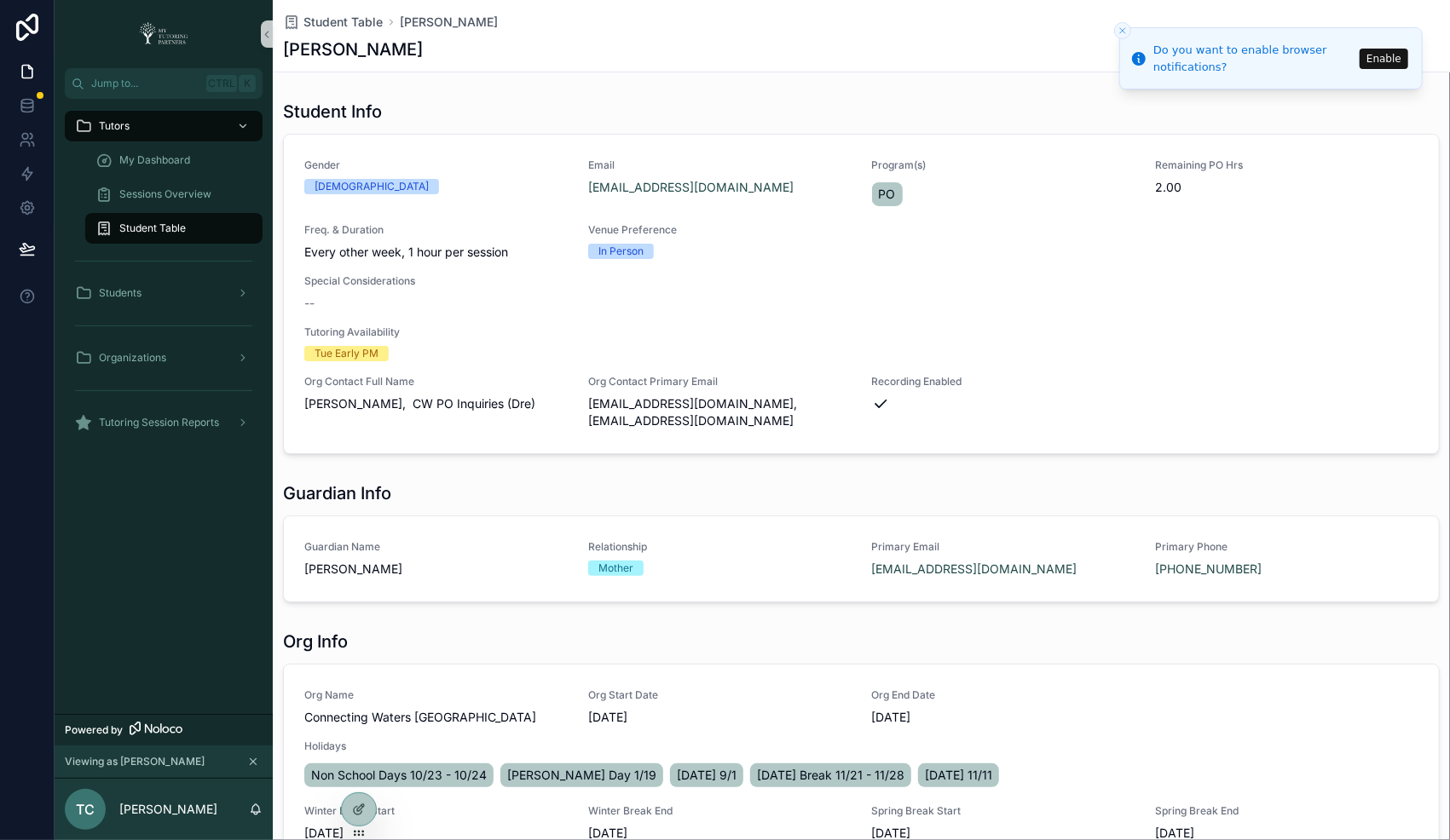
click at [135, 232] on span "Student Table" at bounding box center [152, 228] width 67 height 14
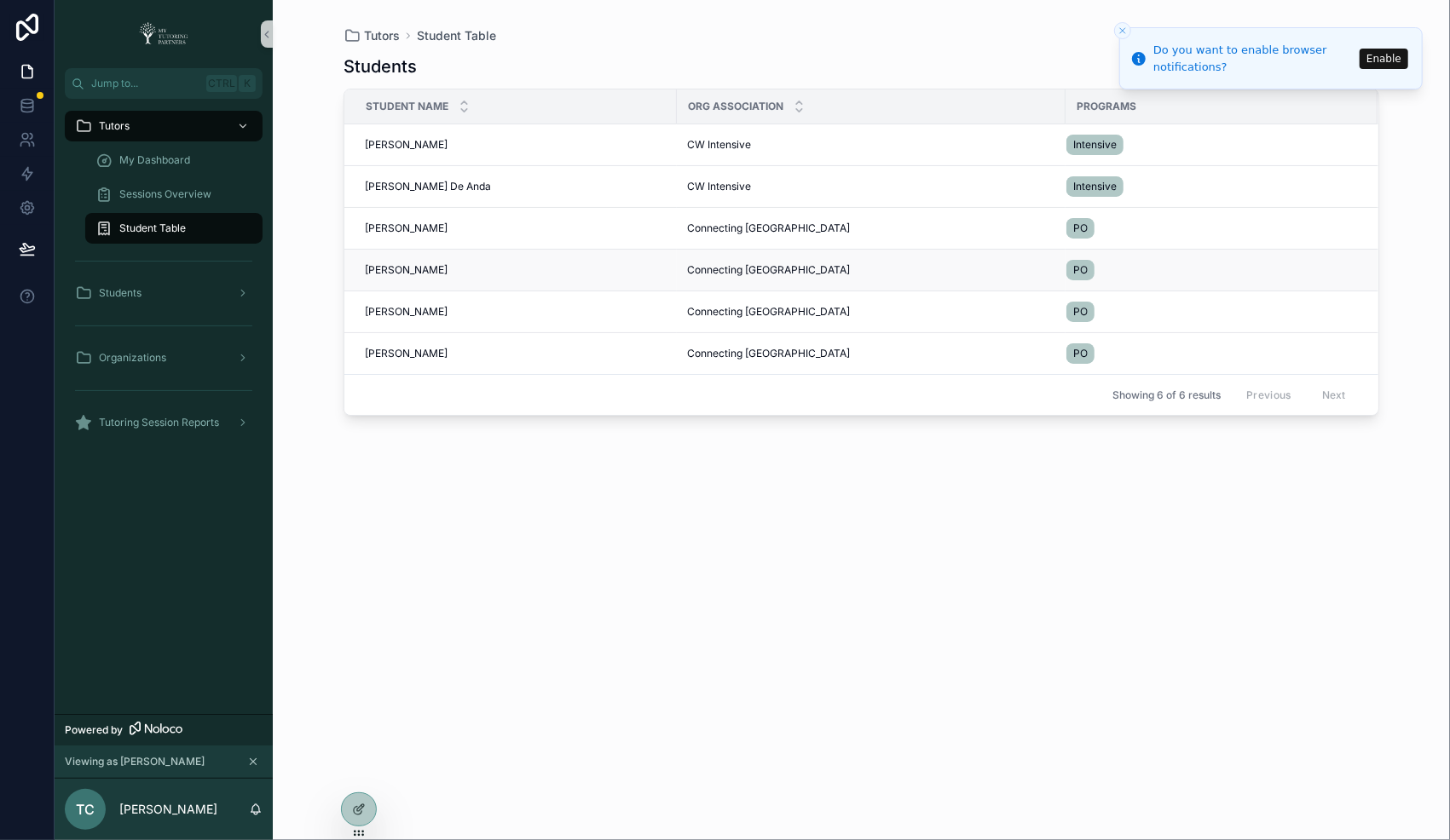
click at [398, 269] on span "[PERSON_NAME]" at bounding box center [406, 270] width 83 height 14
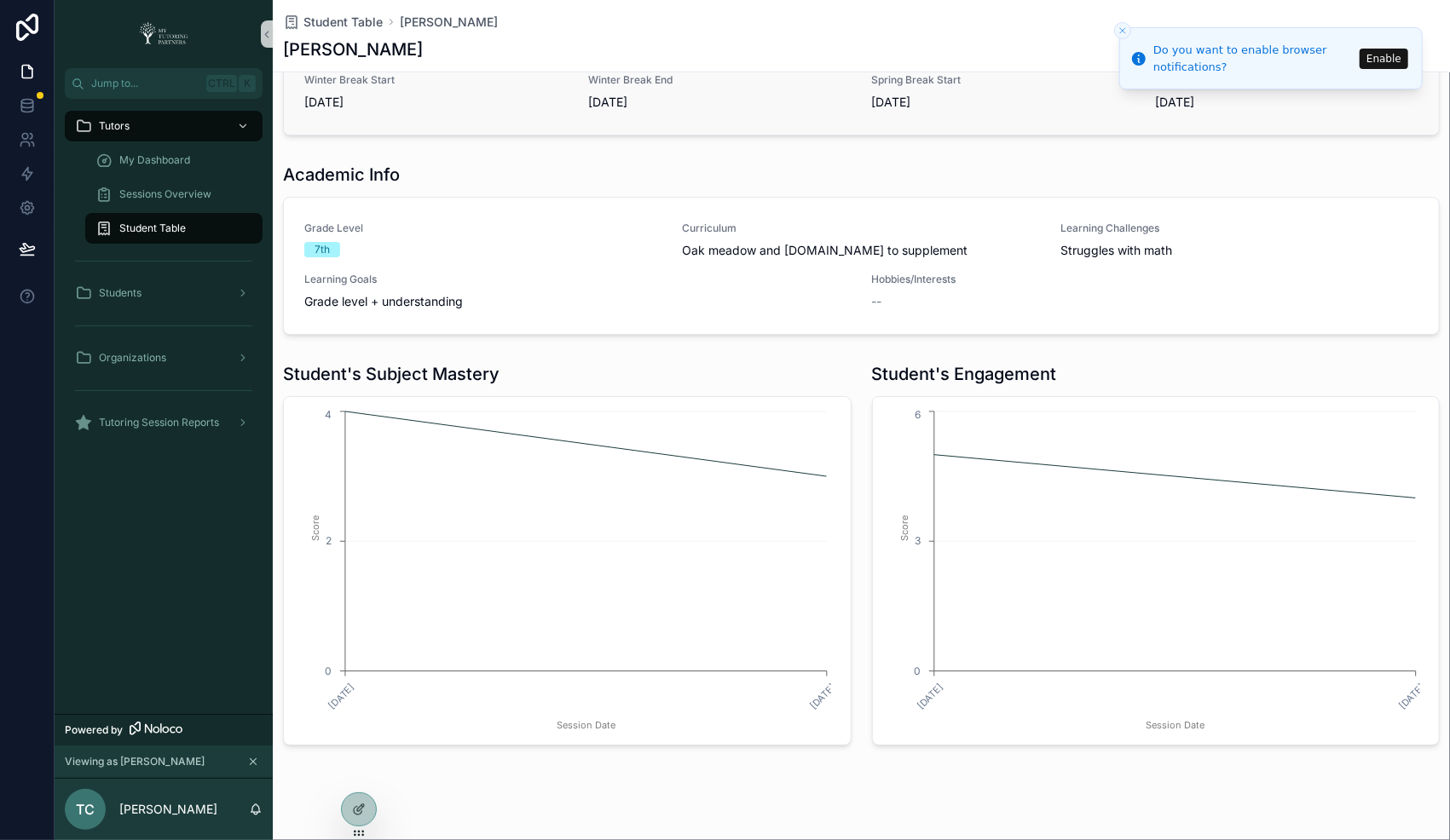
scroll to position [752, 0]
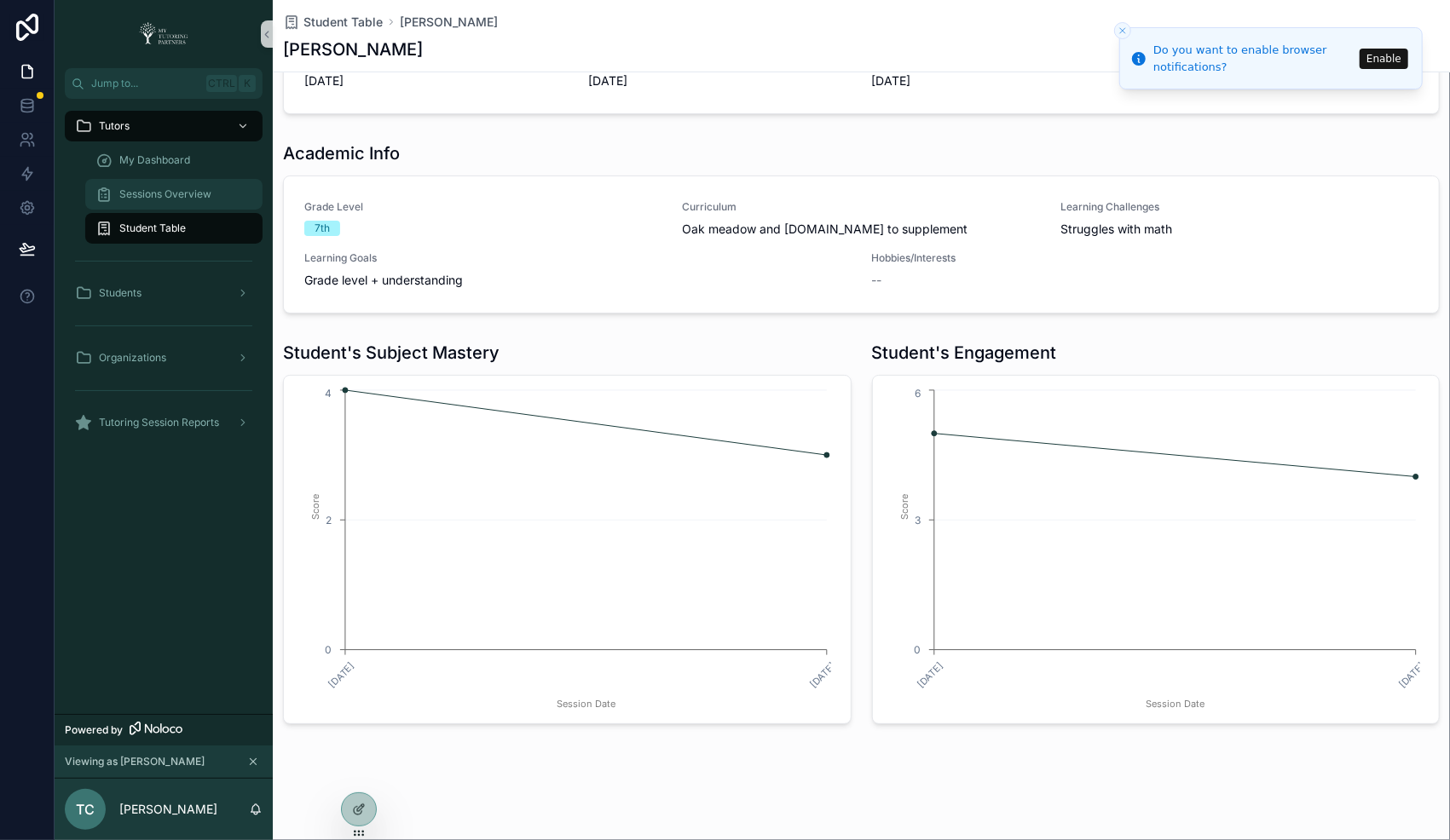
click at [141, 189] on span "Sessions Overview" at bounding box center [165, 193] width 92 height 14
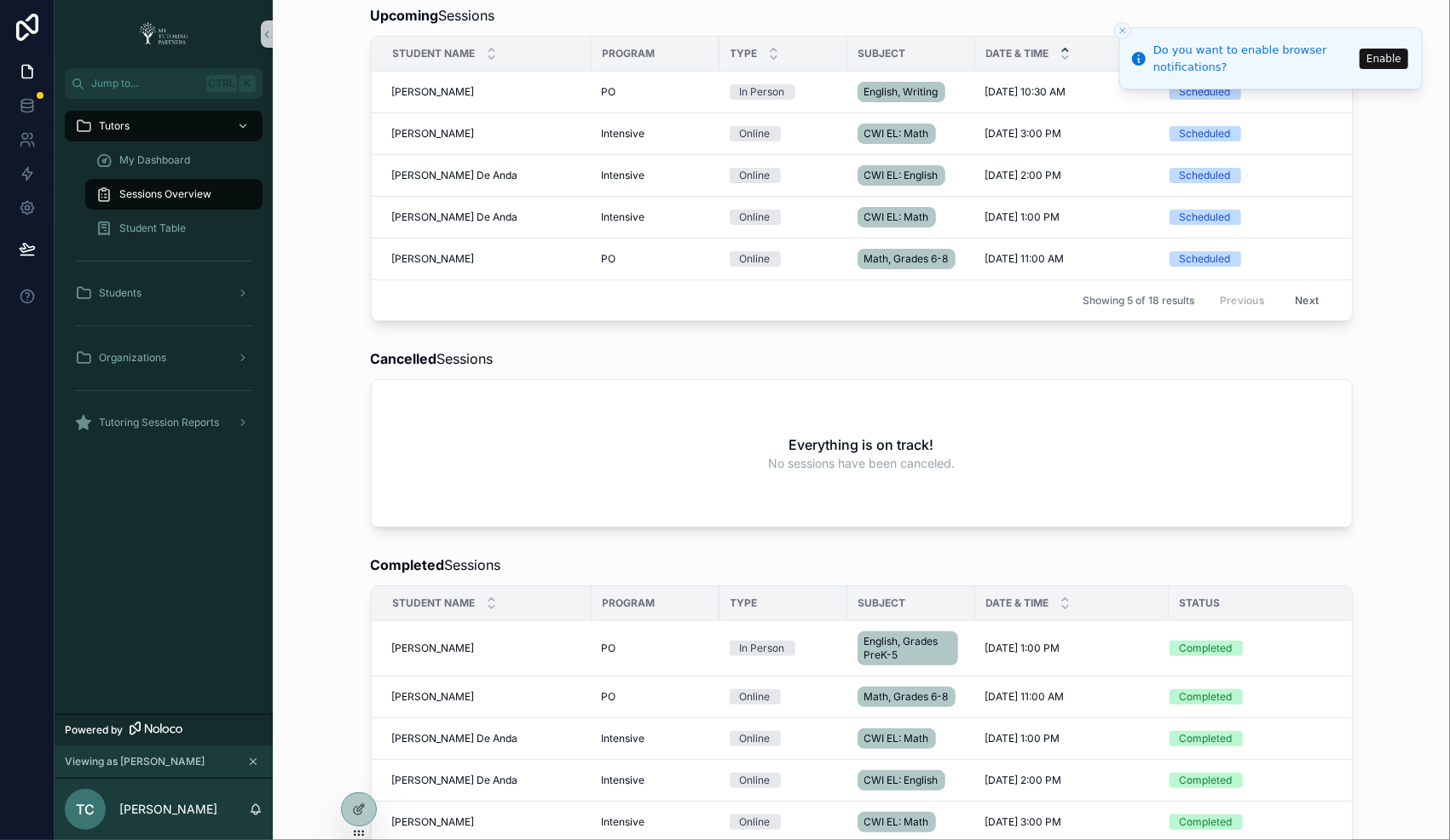
scroll to position [226, 0]
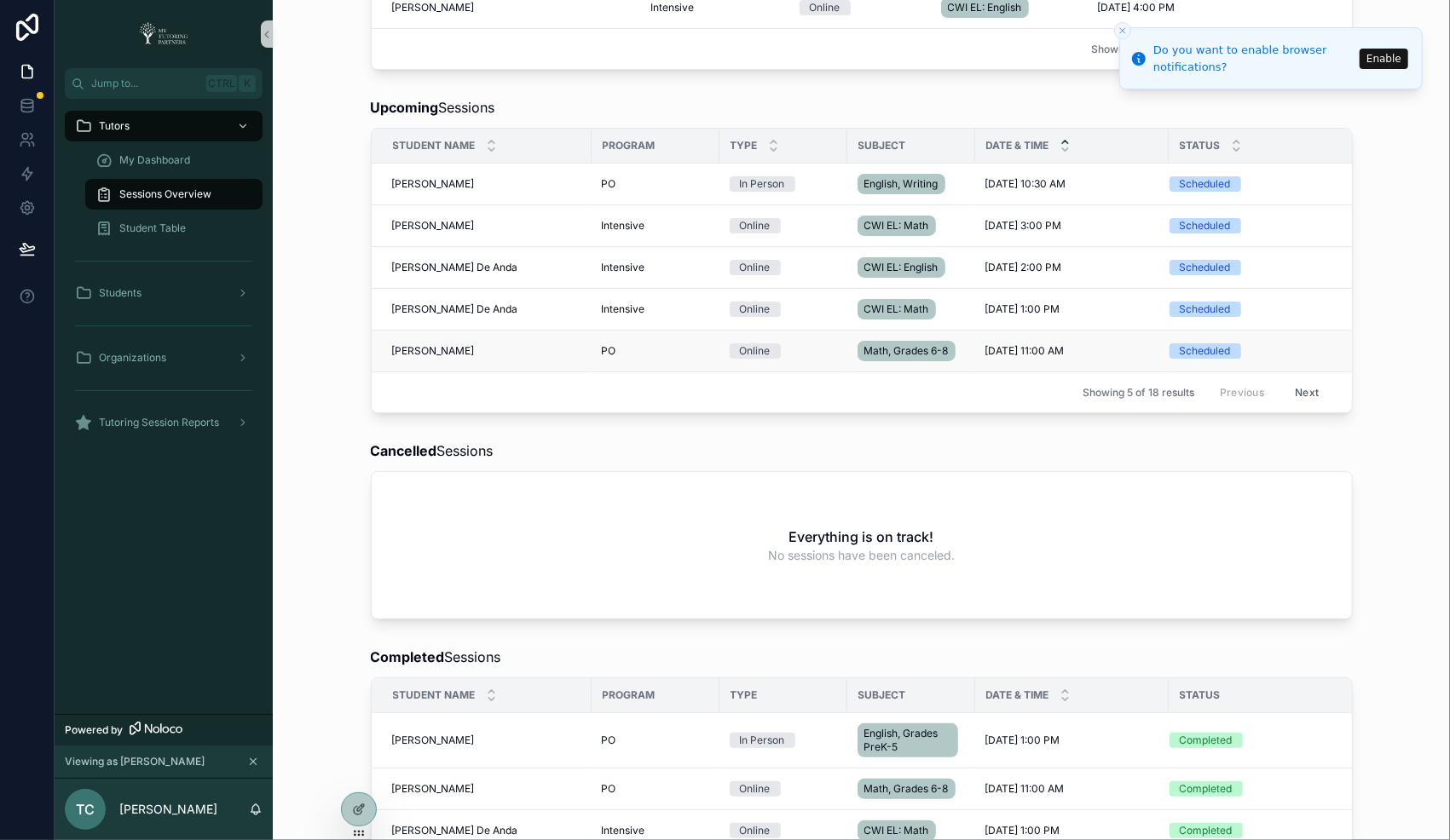
click at [411, 353] on span "[PERSON_NAME]" at bounding box center [433, 350] width 83 height 14
click at [423, 347] on span "[PERSON_NAME]" at bounding box center [433, 350] width 83 height 14
drag, startPoint x: 423, startPoint y: 347, endPoint x: 524, endPoint y: 351, distance: 101.1
click at [524, 351] on div "[PERSON_NAME] [PERSON_NAME]" at bounding box center [486, 350] width 189 height 14
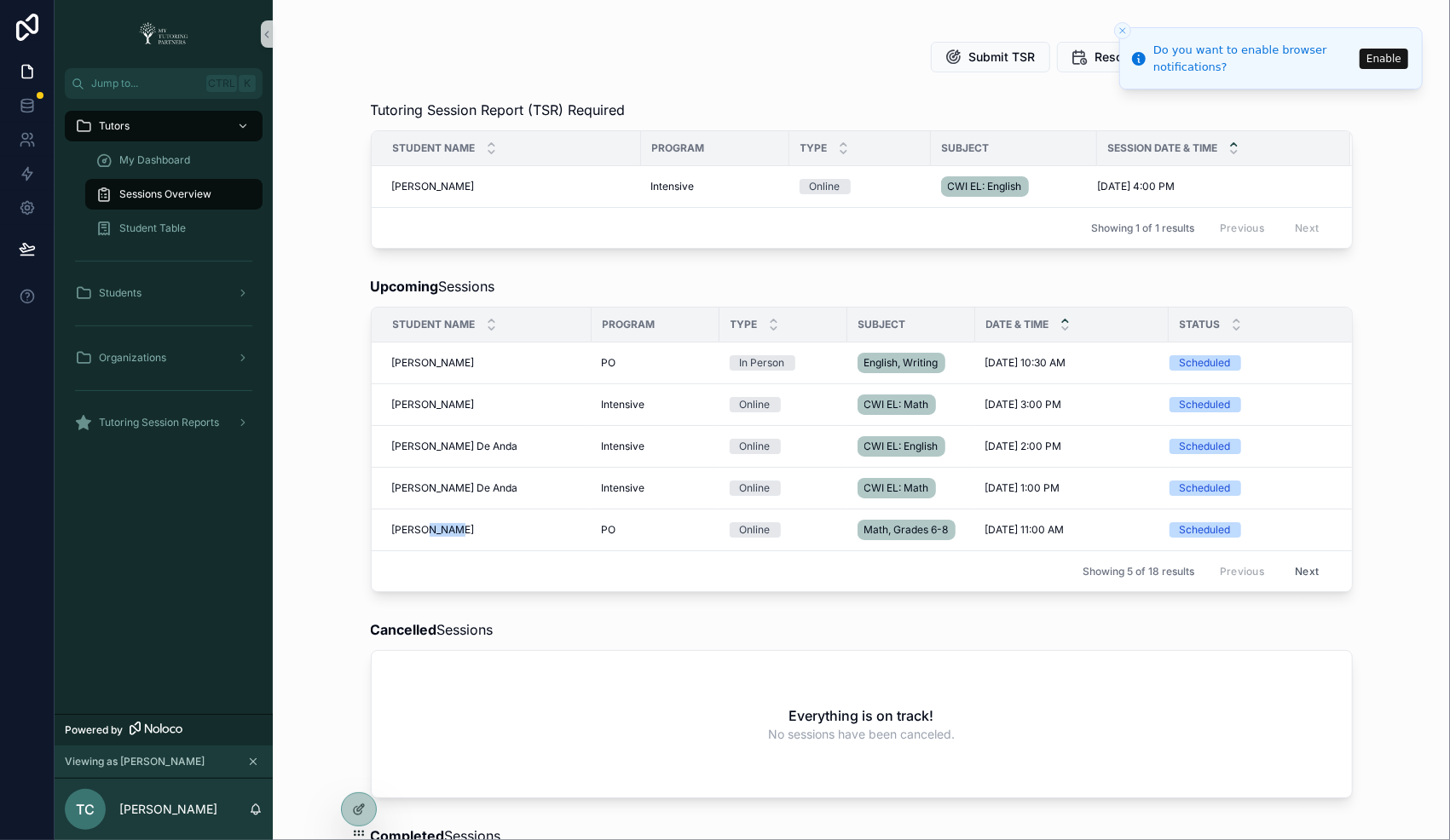
scroll to position [0, 0]
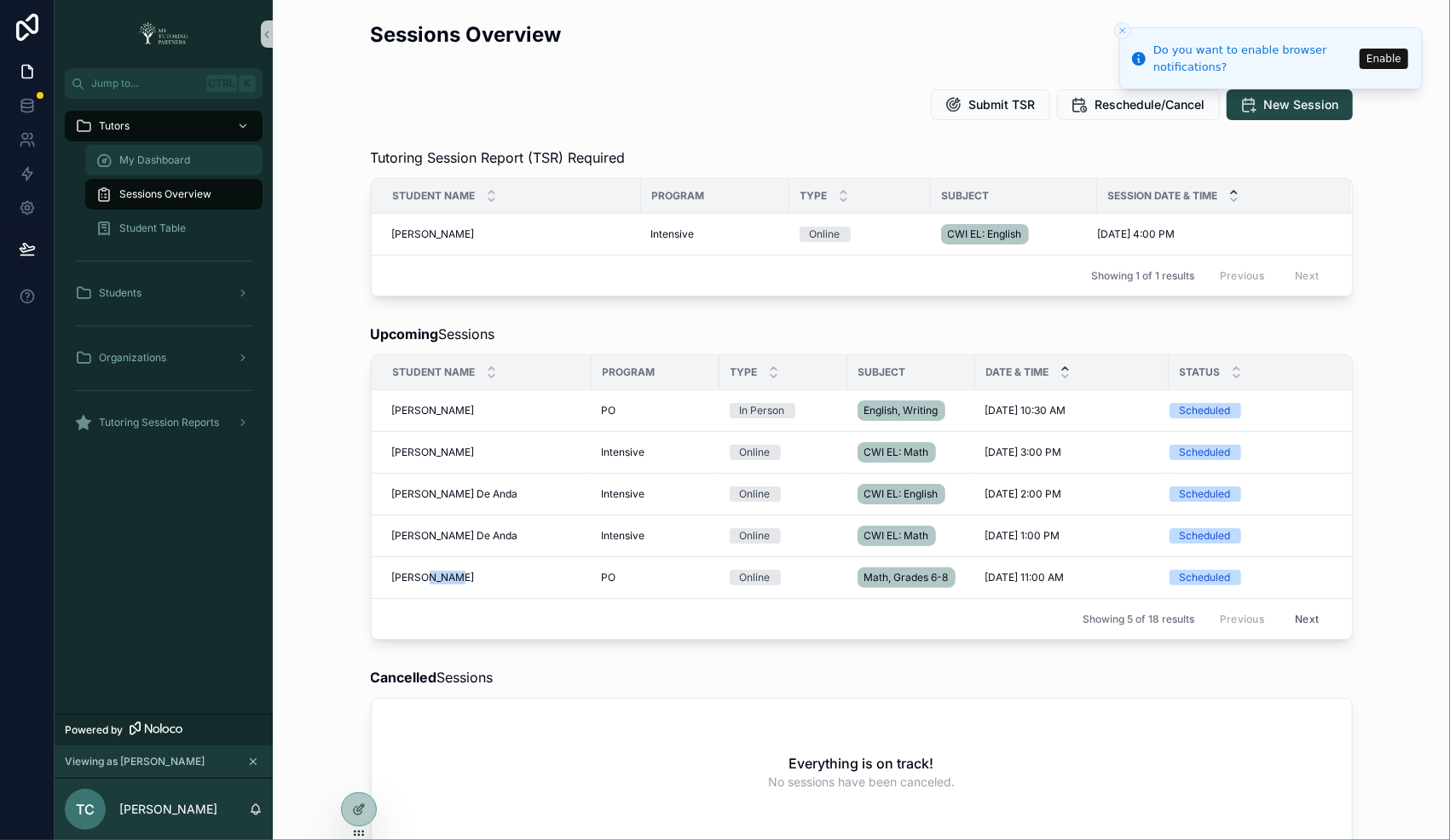
click at [159, 163] on span "My Dashboard" at bounding box center [155, 160] width 71 height 14
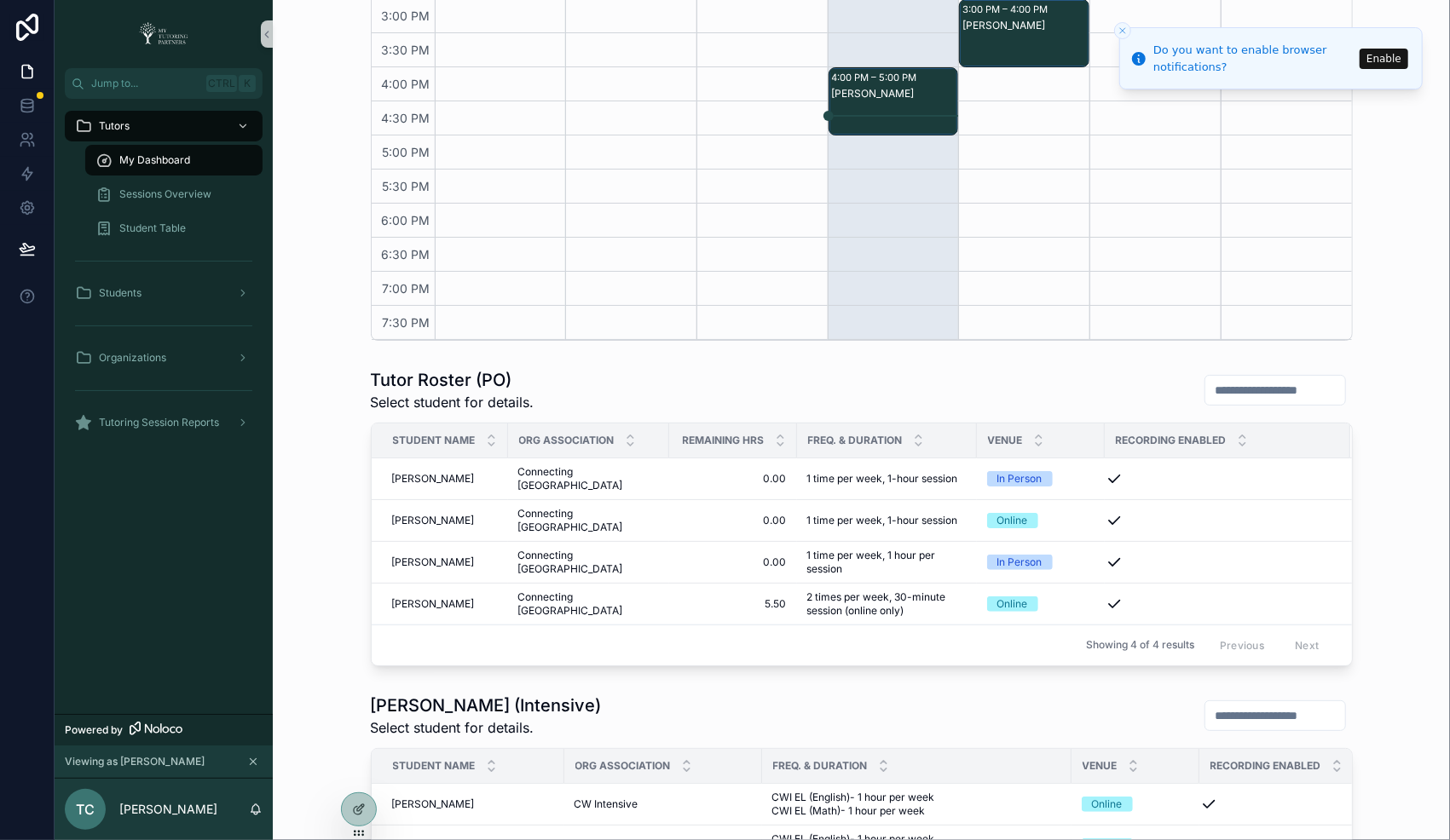
scroll to position [567, 0]
